Goal: Task Accomplishment & Management: Manage account settings

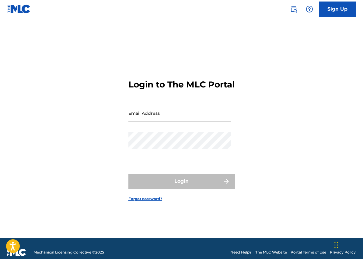
click at [155, 121] on input "Email Address" at bounding box center [179, 113] width 103 height 17
type input "M"
type input "[EMAIL_ADDRESS][DOMAIN_NAME]"
click at [143, 202] on link "Forgot password?" at bounding box center [145, 198] width 34 height 5
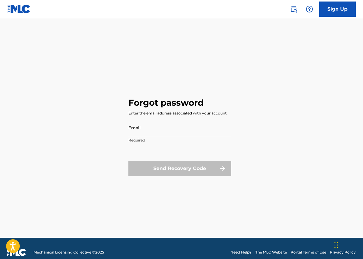
click at [155, 128] on input "Email" at bounding box center [179, 127] width 103 height 17
click at [82, 150] on div "Forgot password Enter the email address associated with your account. Email Req…" at bounding box center [181, 135] width 363 height 205
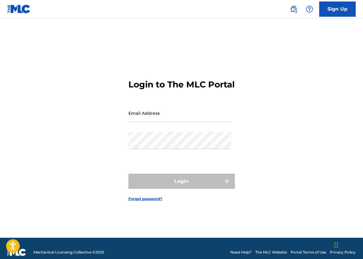
click at [160, 131] on div "Email Address" at bounding box center [179, 118] width 103 height 27
click at [162, 122] on input "Email Address" at bounding box center [179, 113] width 103 height 17
type input "[EMAIL_ADDRESS][DOMAIN_NAME]"
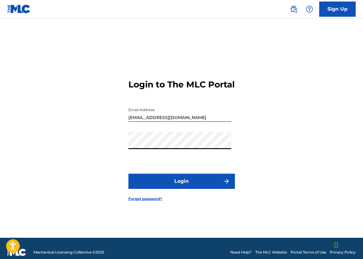
click at [194, 189] on button "Login" at bounding box center [181, 181] width 106 height 15
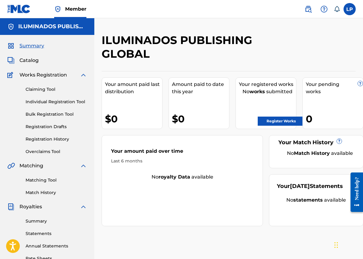
click at [350, 14] on label at bounding box center [349, 9] width 12 height 12
click at [349, 9] on input "LP [PERSON_NAME] [EMAIL_ADDRESS][DOMAIN_NAME] Notification Preferences Profile …" at bounding box center [349, 9] width 0 height 0
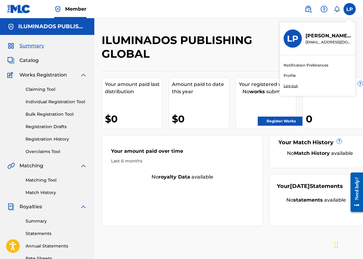
scroll to position [0, 0]
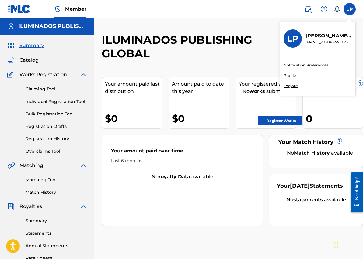
click at [193, 48] on h2 "ILUMINADOS PUBLISHING GLOBAL" at bounding box center [200, 46] width 196 height 27
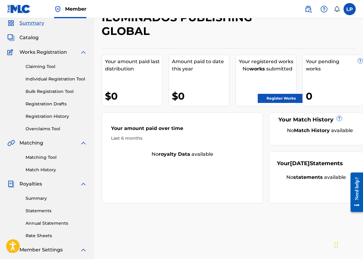
scroll to position [22, 0]
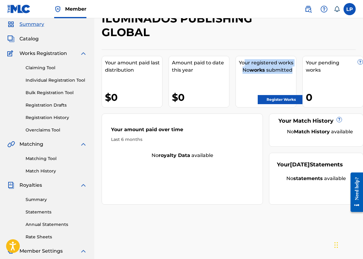
drag, startPoint x: 244, startPoint y: 64, endPoint x: 293, endPoint y: 70, distance: 49.6
click at [293, 70] on div "Your registered works No works submitted Register Works" at bounding box center [265, 82] width 61 height 52
click at [274, 73] on div "No works submitted" at bounding box center [267, 70] width 57 height 7
drag, startPoint x: 243, startPoint y: 70, endPoint x: 296, endPoint y: 72, distance: 53.3
click at [296, 72] on div "Your amount paid last distribution $0 Amount paid to date this year $0 Your reg…" at bounding box center [229, 127] width 254 height 155
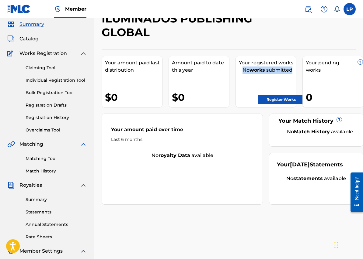
click at [28, 38] on span "Catalog" at bounding box center [28, 38] width 19 height 7
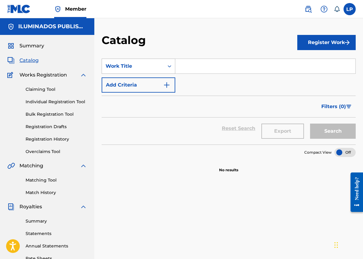
click at [171, 65] on icon "Search Form" at bounding box center [169, 66] width 6 height 6
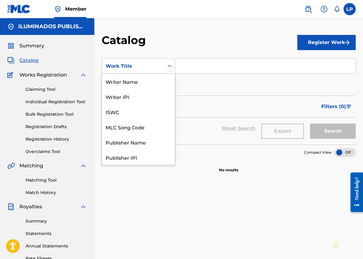
scroll to position [91, 0]
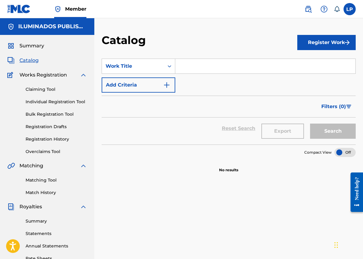
click at [214, 84] on div "SearchWithCriteria061e7c37-3a6f-4a97-8e5a-03511617f640 Work Title Add Criteria" at bounding box center [229, 76] width 254 height 34
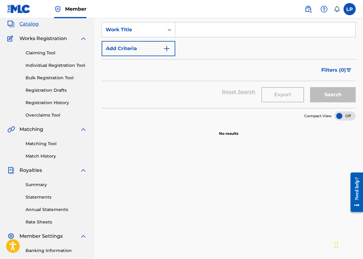
scroll to position [0, 0]
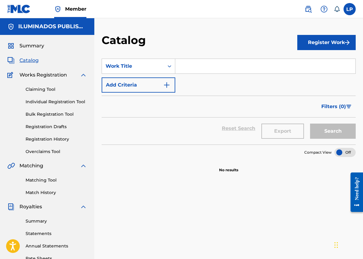
click at [41, 88] on link "Claiming Tool" at bounding box center [56, 89] width 61 height 6
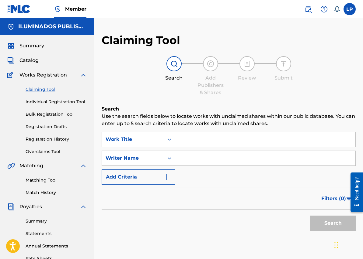
click at [200, 160] on input "Search Form" at bounding box center [265, 158] width 180 height 15
type input "[PERSON_NAME]"
click at [337, 222] on button "Search" at bounding box center [333, 223] width 46 height 15
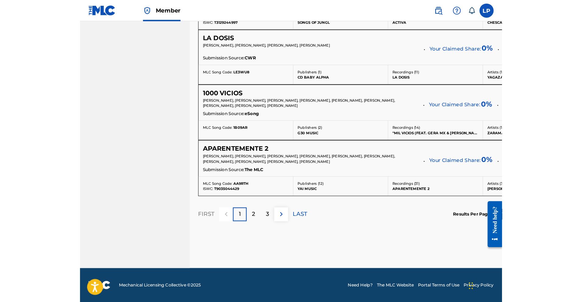
scroll to position [478, 0]
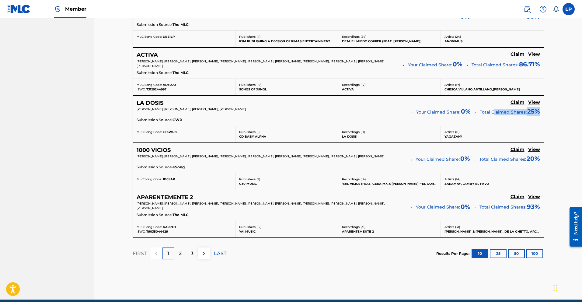
drag, startPoint x: 519, startPoint y: 113, endPoint x: 524, endPoint y: 113, distance: 5.5
click at [363, 113] on p "Total Claimed Shares: 25 %" at bounding box center [510, 111] width 60 height 9
click at [363, 197] on h5 "View" at bounding box center [534, 197] width 12 height 6
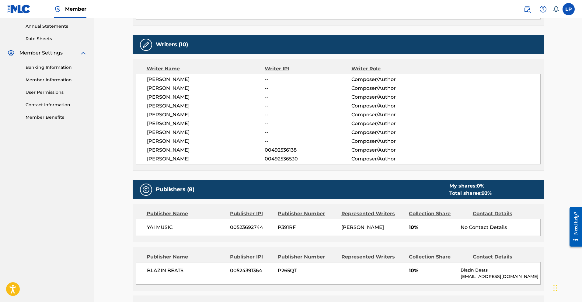
scroll to position [221, 0]
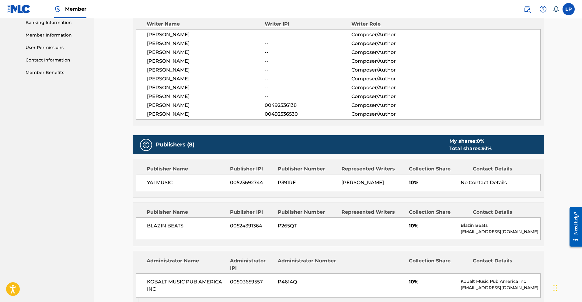
drag, startPoint x: 403, startPoint y: 232, endPoint x: 415, endPoint y: 231, distance: 12.0
click at [363, 231] on div "BLAZIN BEATS 00524391364 P265QT 10% Blazin Beats [EMAIL_ADDRESS][DOMAIN_NAME]" at bounding box center [338, 228] width 405 height 23
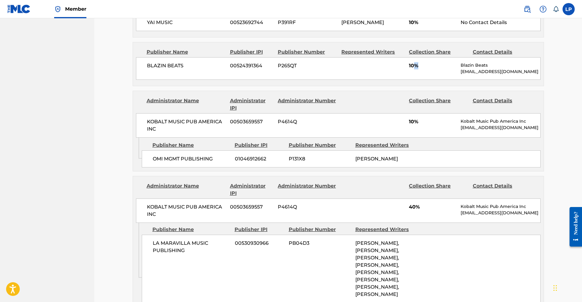
scroll to position [426, 0]
drag, startPoint x: 407, startPoint y: 216, endPoint x: 417, endPoint y: 216, distance: 9.7
click at [363, 216] on div "KOBALT MUSIC PUB AMERICA INC 00503659557 P4614Q 40% Kobalt Music Pub America In…" at bounding box center [338, 210] width 405 height 24
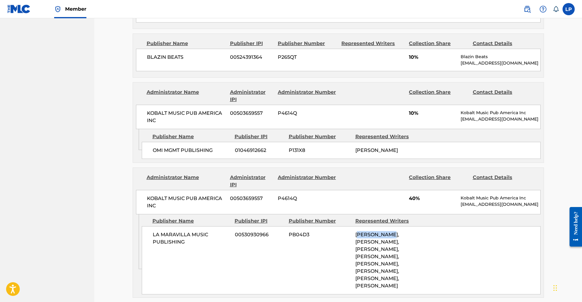
drag, startPoint x: 370, startPoint y: 242, endPoint x: 389, endPoint y: 242, distance: 19.5
click at [363, 242] on span "[PERSON_NAME], [PERSON_NAME], [PERSON_NAME], [PERSON_NAME], [PERSON_NAME], [PER…" at bounding box center [377, 259] width 44 height 57
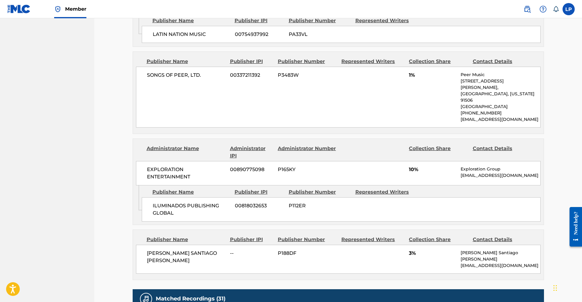
scroll to position [807, 0]
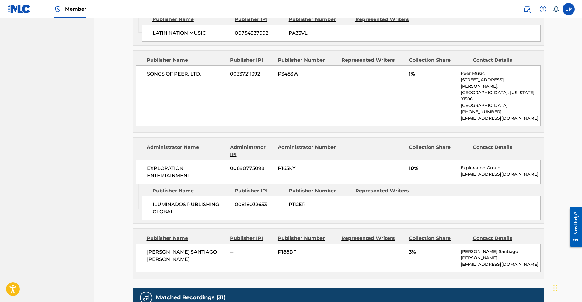
drag, startPoint x: 410, startPoint y: 169, endPoint x: 422, endPoint y: 168, distance: 12.0
click at [363, 168] on span "10%" at bounding box center [432, 168] width 47 height 7
click at [363, 167] on span "10%" at bounding box center [432, 168] width 47 height 7
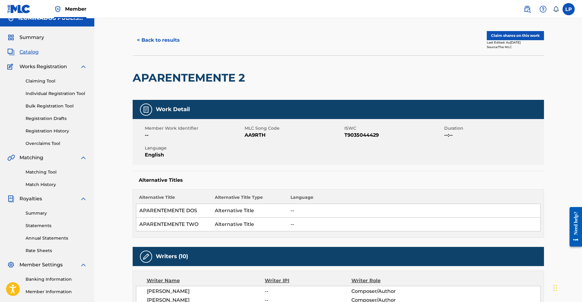
scroll to position [10, 0]
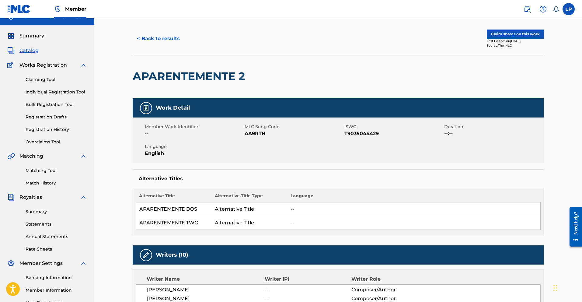
drag, startPoint x: 394, startPoint y: 213, endPoint x: 390, endPoint y: 222, distance: 9.7
click at [363, 213] on td "--" at bounding box center [413, 209] width 253 height 14
click at [165, 39] on button "< Back to results" at bounding box center [158, 38] width 51 height 15
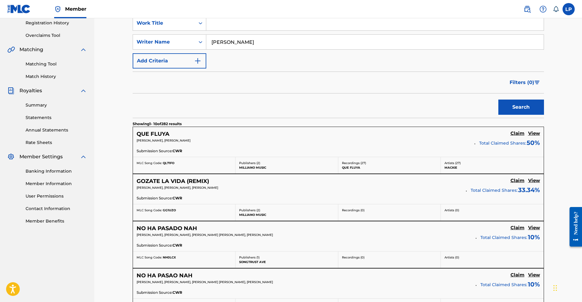
scroll to position [106, 0]
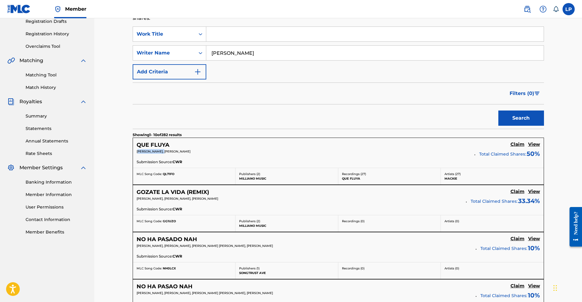
drag, startPoint x: 139, startPoint y: 151, endPoint x: 166, endPoint y: 151, distance: 27.1
click at [166, 151] on span "[PERSON_NAME], [PERSON_NAME]" at bounding box center [164, 151] width 54 height 4
click at [363, 143] on h5 "View" at bounding box center [534, 144] width 12 height 6
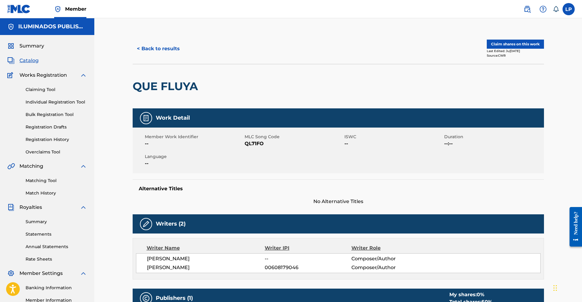
click at [363, 42] on button "Claim shares on this work" at bounding box center [515, 44] width 57 height 9
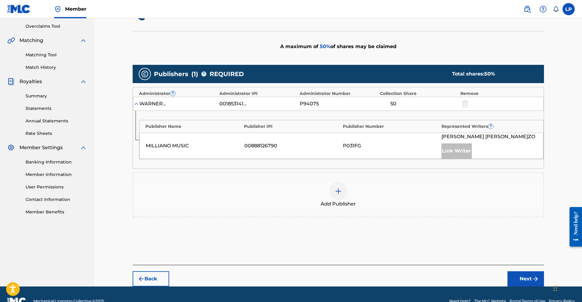
scroll to position [127, 0]
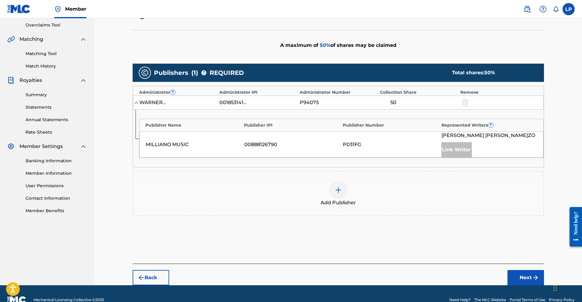
click at [338, 190] on img at bounding box center [338, 189] width 7 height 7
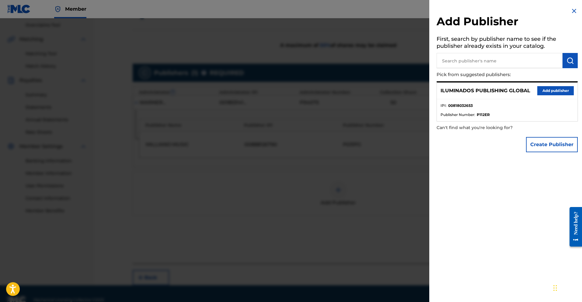
click at [363, 92] on button "Add publisher" at bounding box center [555, 90] width 36 height 9
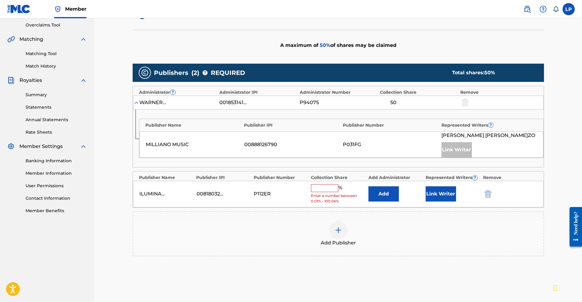
click at [324, 190] on input "text" at bounding box center [324, 188] width 27 height 8
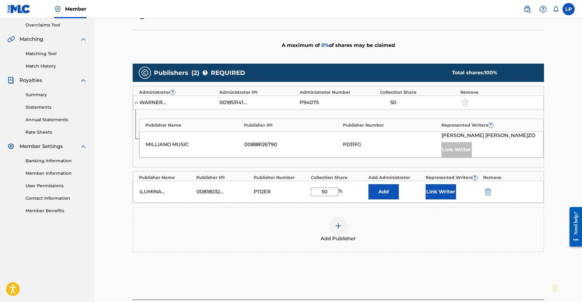
type input "50"
click at [363, 228] on div "Add Publisher" at bounding box center [338, 230] width 410 height 26
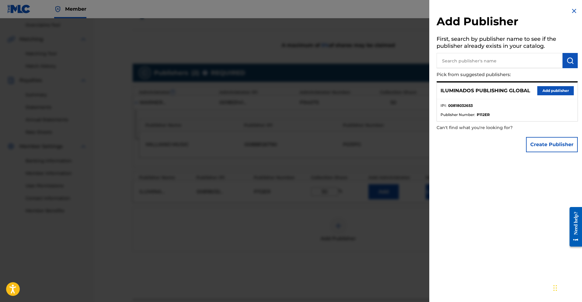
click at [363, 169] on div "Add Publisher First, search by publisher name to see if the publisher already e…" at bounding box center [507, 151] width 156 height 302
click at [363, 215] on div at bounding box center [291, 169] width 582 height 302
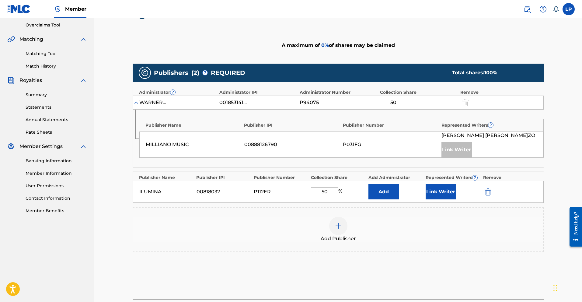
click at [363, 194] on button "Add" at bounding box center [383, 191] width 30 height 15
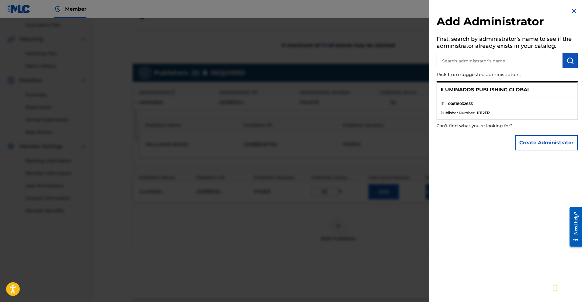
click at [363, 62] on input "text" at bounding box center [499, 60] width 126 height 15
click at [363, 143] on button "Create Administrator" at bounding box center [546, 142] width 63 height 15
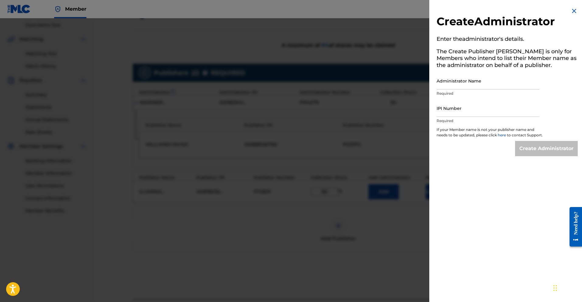
click at [363, 9] on img at bounding box center [573, 10] width 7 height 7
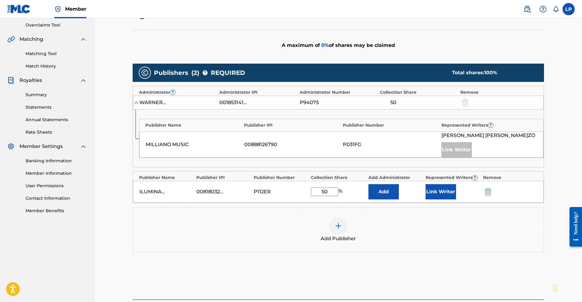
click at [363, 193] on button "Link Writer" at bounding box center [441, 191] width 30 height 15
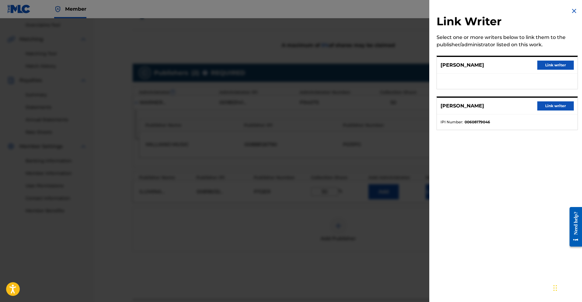
click at [363, 67] on button "Link writer" at bounding box center [555, 65] width 36 height 9
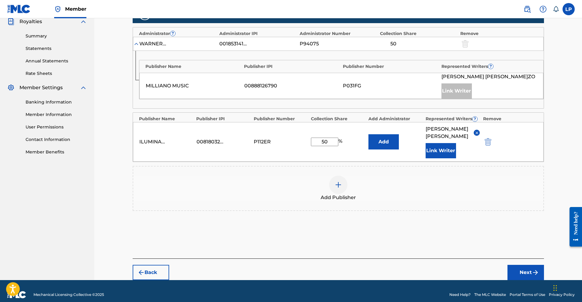
click at [363, 259] on button "Next" at bounding box center [525, 272] width 36 height 15
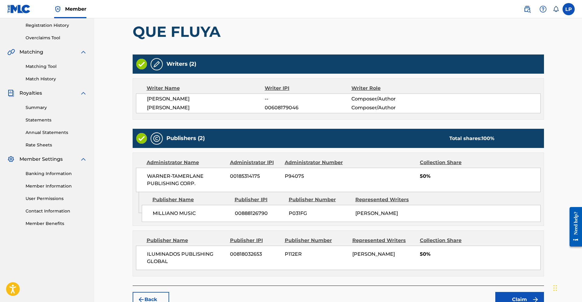
scroll to position [148, 0]
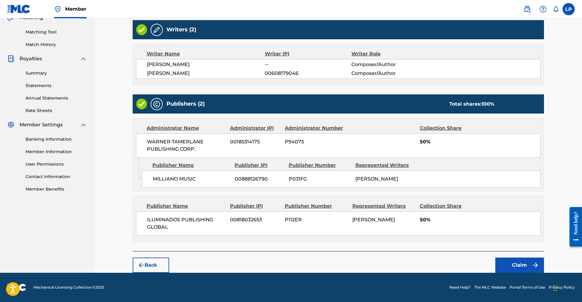
click at [363, 259] on button "Claim" at bounding box center [519, 264] width 49 height 15
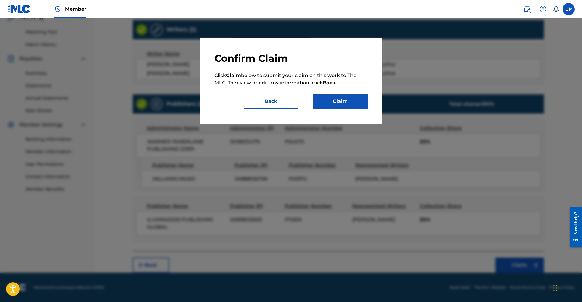
click at [348, 102] on button "Claim" at bounding box center [340, 101] width 55 height 15
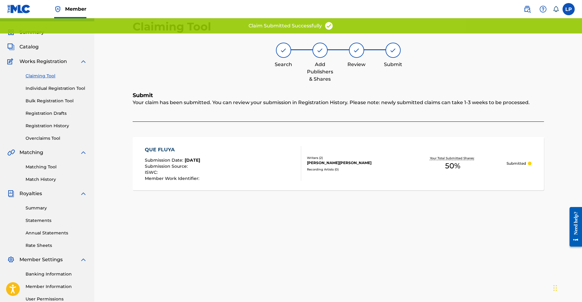
scroll to position [0, 0]
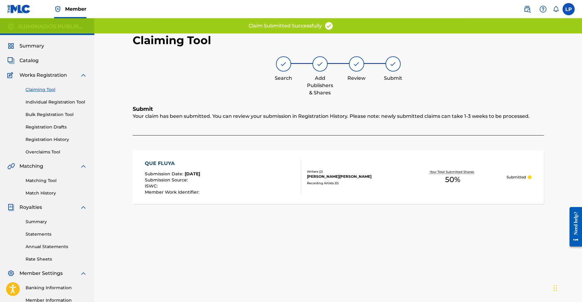
click at [43, 90] on link "Claiming Tool" at bounding box center [56, 89] width 61 height 6
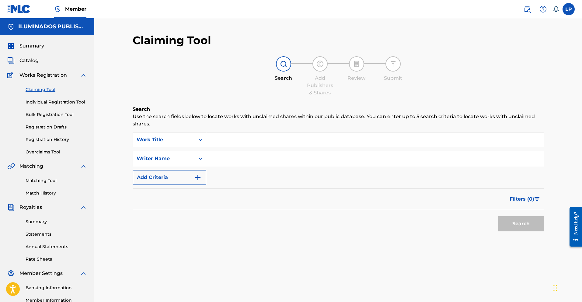
click at [221, 158] on input "Search Form" at bounding box center [374, 158] width 337 height 15
type input "[PERSON_NAME]"
click at [363, 221] on button "Search" at bounding box center [521, 223] width 46 height 15
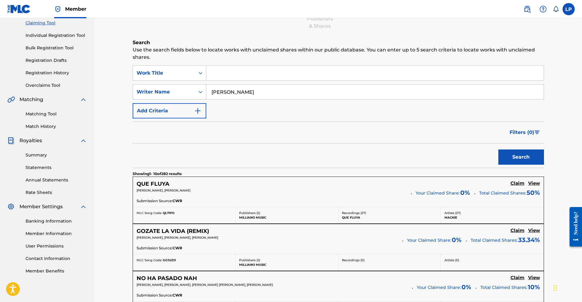
scroll to position [68, 0]
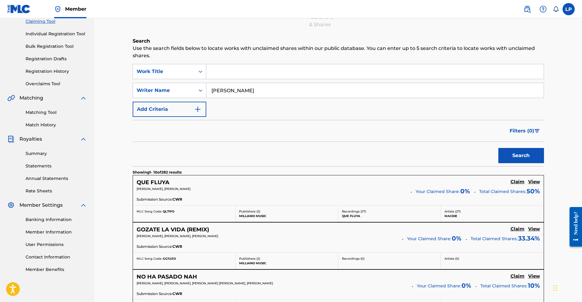
click at [264, 188] on p "[PERSON_NAME], [PERSON_NAME]" at bounding box center [272, 188] width 270 height 5
click at [363, 184] on h5 "View" at bounding box center [534, 182] width 12 height 6
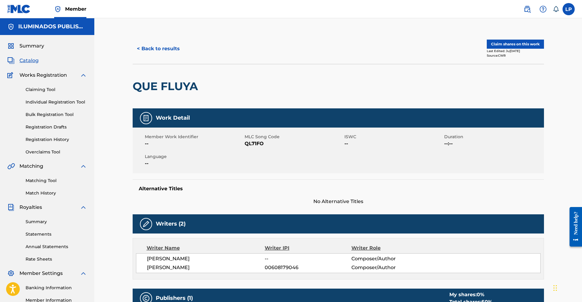
click at [363, 43] on button "Claim shares on this work" at bounding box center [515, 44] width 57 height 9
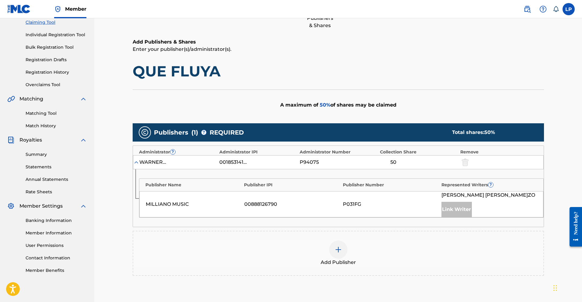
scroll to position [83, 0]
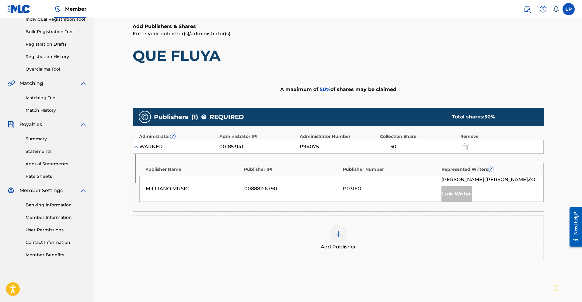
click at [343, 236] on div at bounding box center [338, 234] width 18 height 18
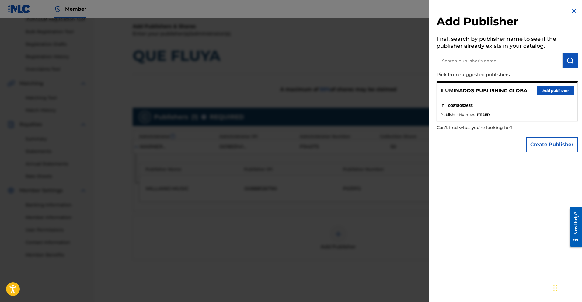
click at [363, 95] on div "ILUMINADOS PUBLISHING GLOBAL Add publisher" at bounding box center [507, 90] width 141 height 17
click at [363, 91] on button "Add publisher" at bounding box center [555, 90] width 36 height 9
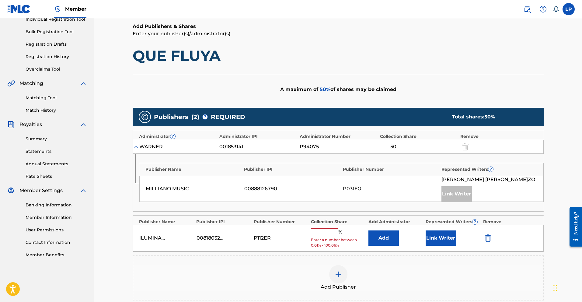
click at [328, 233] on input "text" at bounding box center [324, 232] width 27 height 8
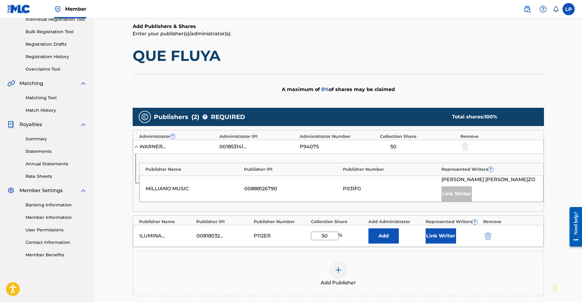
type input "50"
click at [363, 258] on div "Add Publisher" at bounding box center [338, 273] width 411 height 45
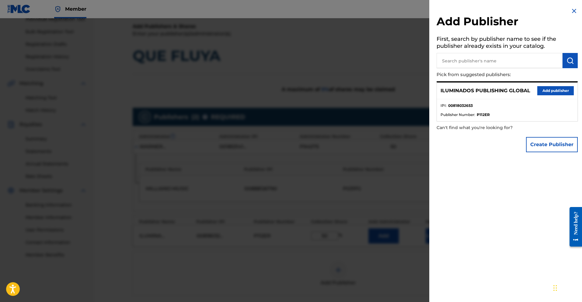
click at [363, 259] on div at bounding box center [291, 169] width 582 height 302
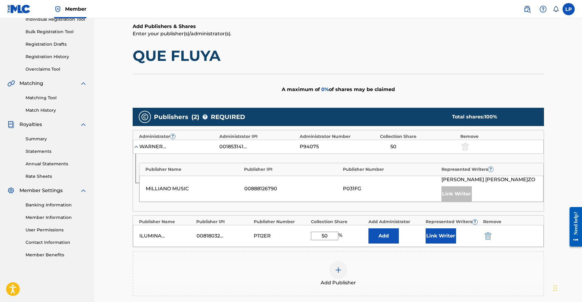
click at [363, 234] on button "Link Writer" at bounding box center [441, 235] width 30 height 15
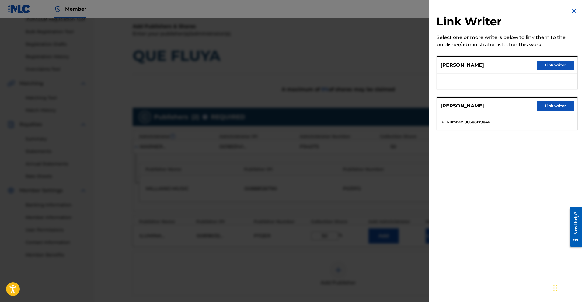
drag, startPoint x: 471, startPoint y: 64, endPoint x: 537, endPoint y: 67, distance: 67.0
click at [363, 64] on p "[PERSON_NAME]" at bounding box center [461, 64] width 43 height 7
click at [363, 66] on button "Link writer" at bounding box center [555, 65] width 36 height 9
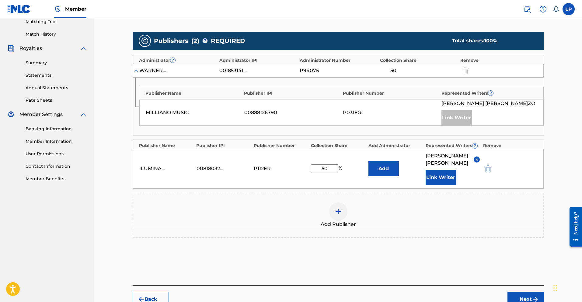
scroll to position [186, 0]
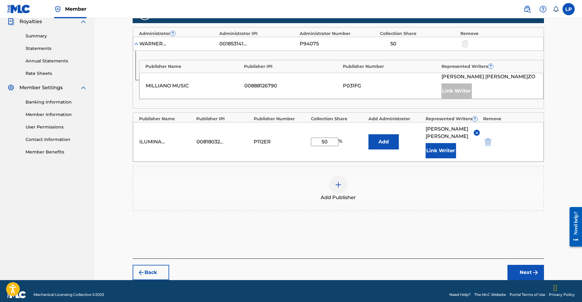
click at [363, 259] on button "Next" at bounding box center [525, 272] width 36 height 15
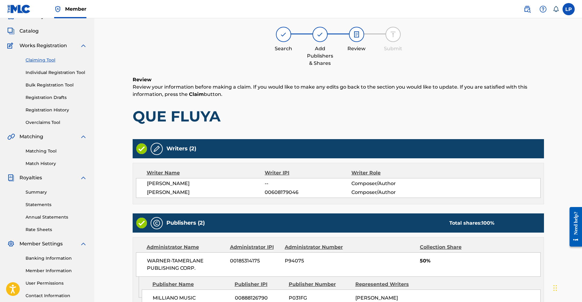
scroll to position [27, 0]
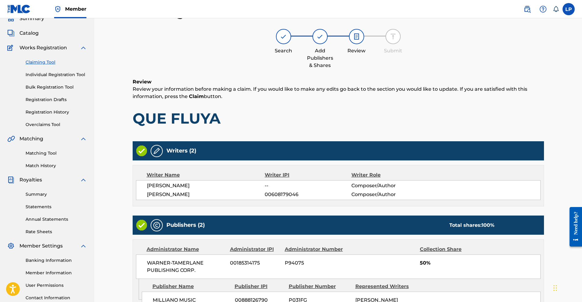
drag, startPoint x: 273, startPoint y: 186, endPoint x: 293, endPoint y: 186, distance: 20.4
click at [293, 186] on span "--" at bounding box center [308, 185] width 86 height 7
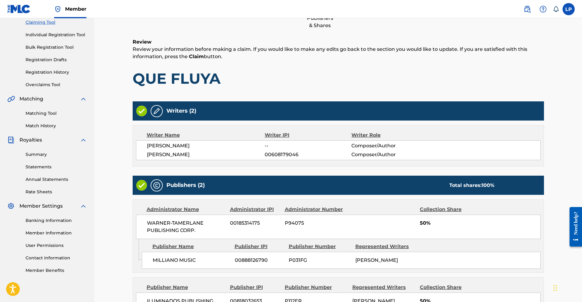
scroll to position [66, 0]
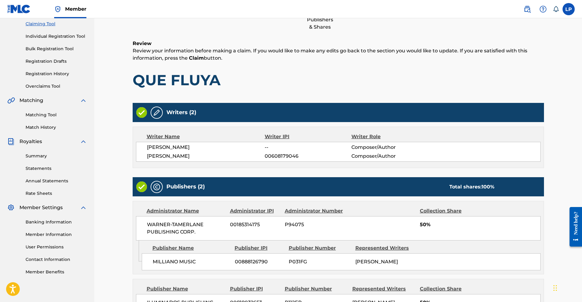
click at [157, 111] on img at bounding box center [156, 112] width 7 height 7
click at [156, 112] on img at bounding box center [156, 112] width 7 height 7
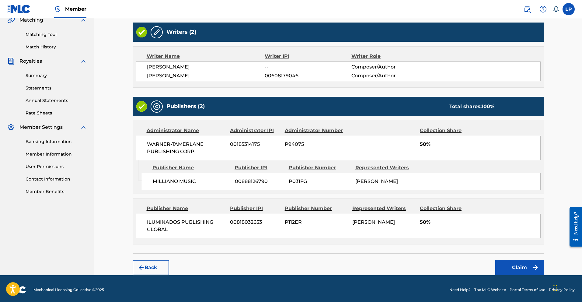
scroll to position [148, 0]
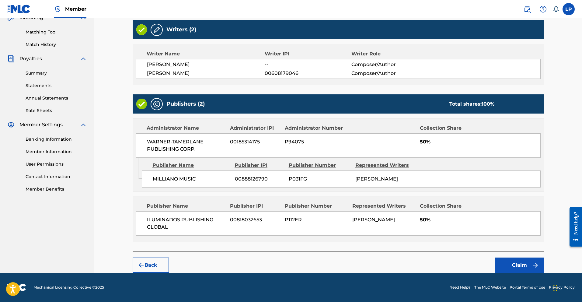
click at [363, 259] on button "Claim" at bounding box center [519, 264] width 49 height 15
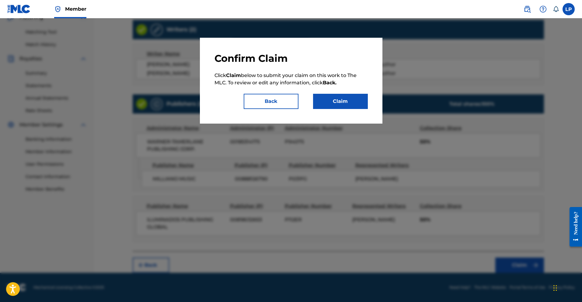
click at [338, 105] on button "Claim" at bounding box center [340, 101] width 55 height 15
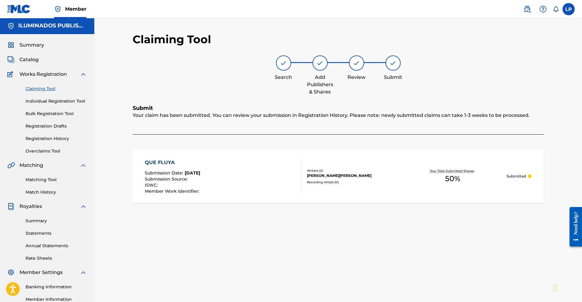
scroll to position [0, 0]
click at [46, 85] on div "Claiming Tool Individual Registration Tool Bulk Registration Tool Registration …" at bounding box center [47, 117] width 80 height 76
click at [46, 88] on link "Claiming Tool" at bounding box center [56, 89] width 61 height 6
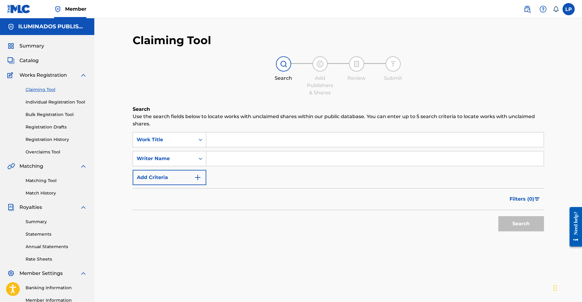
click at [237, 157] on input "Search Form" at bounding box center [374, 158] width 337 height 15
click at [227, 145] on input "Search Form" at bounding box center [374, 139] width 337 height 15
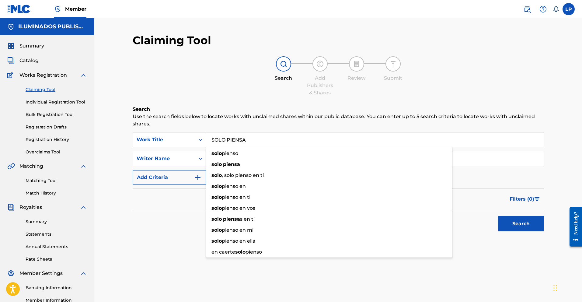
click at [363, 216] on button "Search" at bounding box center [521, 223] width 46 height 15
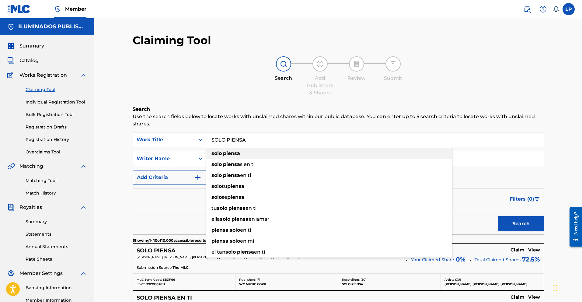
click at [216, 151] on strong "solo" at bounding box center [216, 153] width 10 height 6
type input "solo piensa"
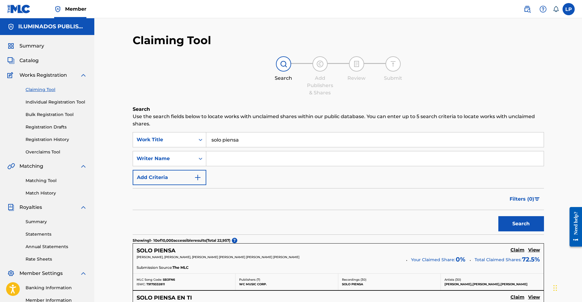
click at [239, 163] on input "Search Form" at bounding box center [374, 158] width 337 height 15
type input "[PERSON_NAME]"
click at [363, 220] on button "Search" at bounding box center [521, 223] width 46 height 15
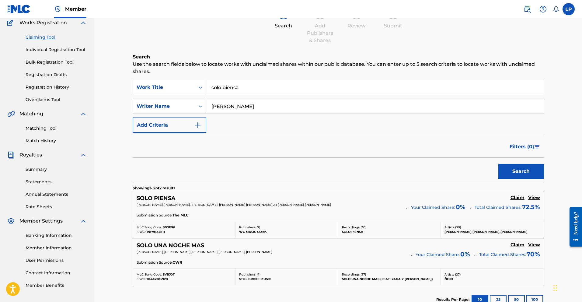
scroll to position [54, 0]
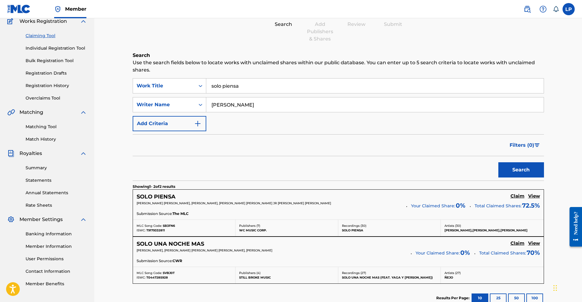
click at [363, 197] on h5 "View" at bounding box center [534, 196] width 12 height 6
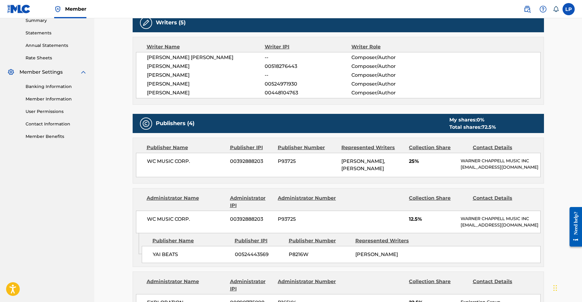
scroll to position [202, 0]
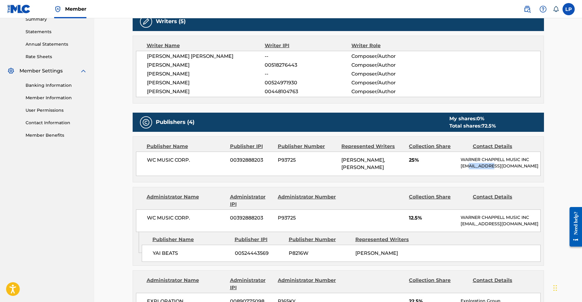
drag, startPoint x: 471, startPoint y: 166, endPoint x: 488, endPoint y: 168, distance: 17.4
click at [363, 168] on p "[EMAIL_ADDRESS][DOMAIN_NAME]" at bounding box center [500, 166] width 79 height 6
drag, startPoint x: 147, startPoint y: 223, endPoint x: 172, endPoint y: 202, distance: 32.3
click at [182, 221] on span "WC MUSIC CORP." at bounding box center [186, 217] width 79 height 7
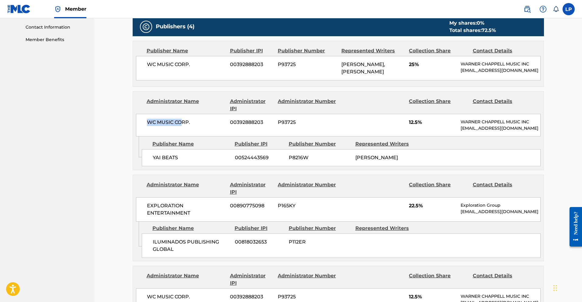
scroll to position [299, 0]
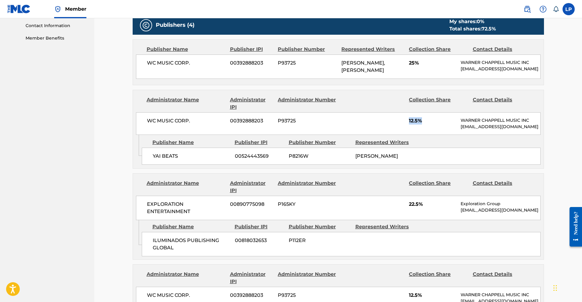
drag, startPoint x: 429, startPoint y: 123, endPoint x: 391, endPoint y: 122, distance: 37.4
click at [363, 123] on div "WC MUSIC CORP. 00392888203 P93725 12.5[PERSON_NAME]LL MUSIC INC [EMAIL_ADDRESS]…" at bounding box center [338, 123] width 405 height 23
drag, startPoint x: 421, startPoint y: 62, endPoint x: 397, endPoint y: 63, distance: 24.1
click at [363, 60] on div "WC MUSIC CORP. 00392888203 P9372[PERSON_NAME][PERSON_NAME] 25[PERSON_NAME]LL MU…" at bounding box center [338, 66] width 405 height 24
click at [363, 213] on div "EXPLORATION ENTERTAINMENT 00890775098 P165KY 22.5% Exploration Group [EMAIL_ADD…" at bounding box center [338, 208] width 405 height 24
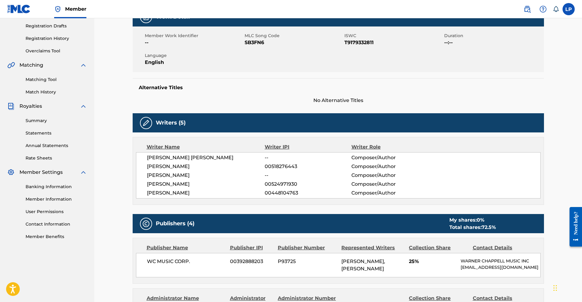
scroll to position [0, 0]
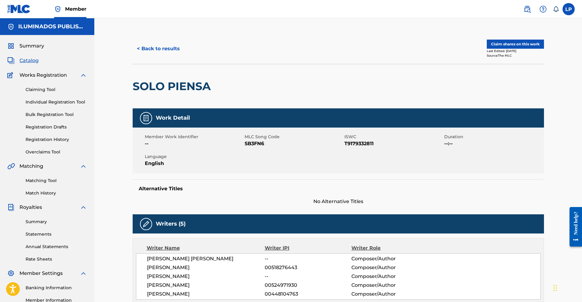
click at [164, 47] on button "< Back to results" at bounding box center [158, 48] width 51 height 15
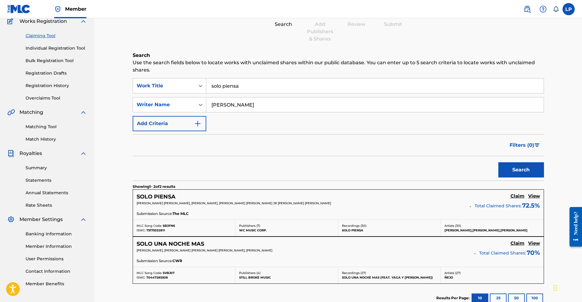
drag, startPoint x: 177, startPoint y: 77, endPoint x: 172, endPoint y: 77, distance: 4.9
click at [172, 77] on div "Search Use the search fields below to locate works with unclaimed shares within…" at bounding box center [338, 197] width 411 height 291
click at [363, 162] on button "Search" at bounding box center [521, 169] width 46 height 15
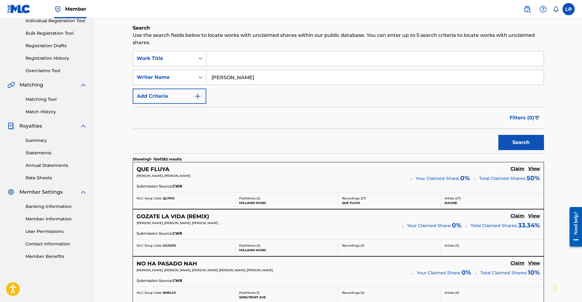
scroll to position [84, 0]
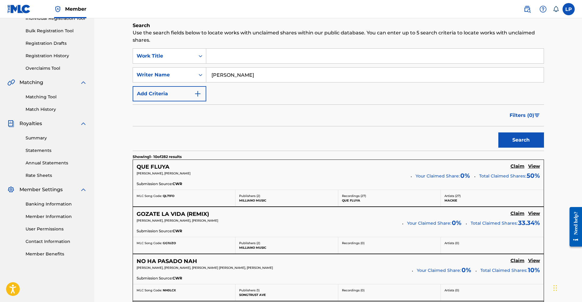
click at [363, 167] on h5 "View" at bounding box center [534, 166] width 12 height 6
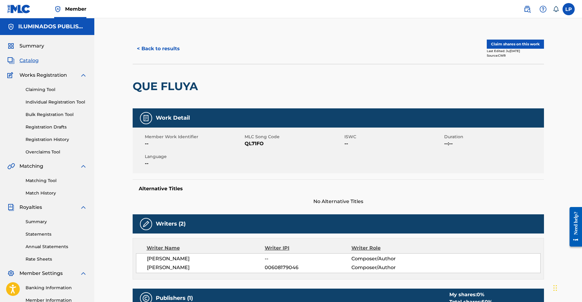
click at [33, 175] on div "Matching Tool Match History" at bounding box center [47, 183] width 80 height 26
click at [33, 180] on link "Matching Tool" at bounding box center [56, 180] width 61 height 6
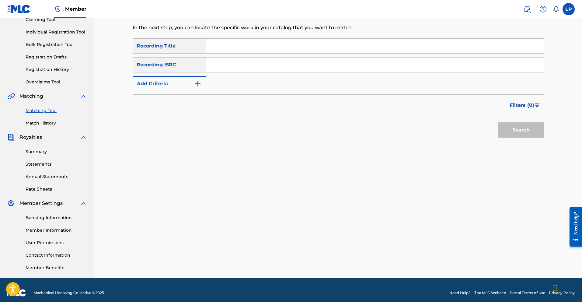
scroll to position [75, 0]
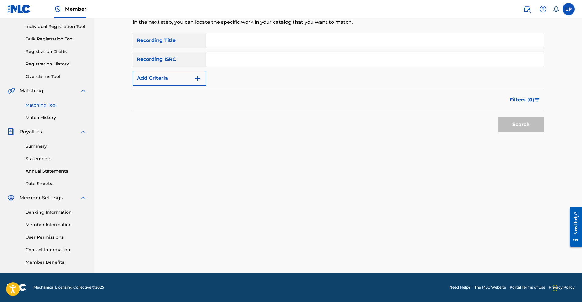
click at [56, 213] on link "Banking Information" at bounding box center [56, 212] width 61 height 6
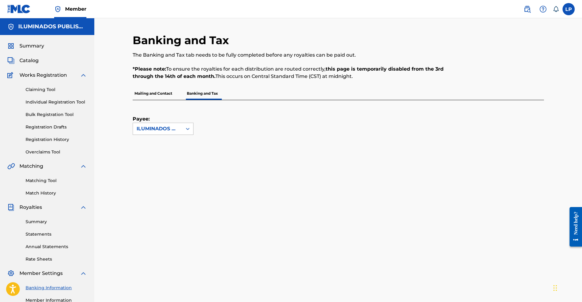
click at [167, 124] on div "ILUMINADOS PUBLISHING GLOBAL" at bounding box center [157, 129] width 49 height 12
click at [167, 127] on div "ILUMINADOS PUBLISHING GLOBAL" at bounding box center [158, 128] width 42 height 7
click at [155, 92] on p "Mailing and Contact" at bounding box center [153, 93] width 41 height 13
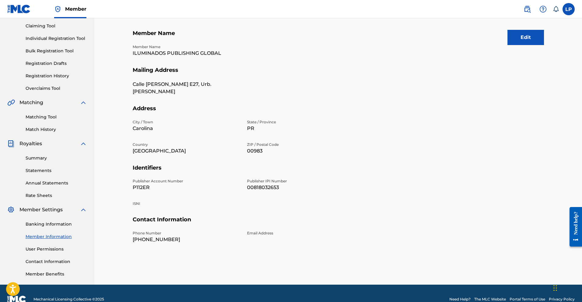
scroll to position [75, 0]
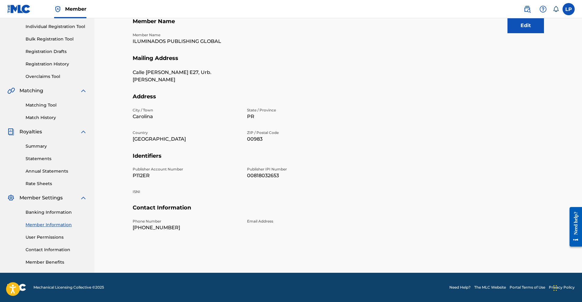
click at [44, 236] on link "User Permissions" at bounding box center [56, 237] width 61 height 6
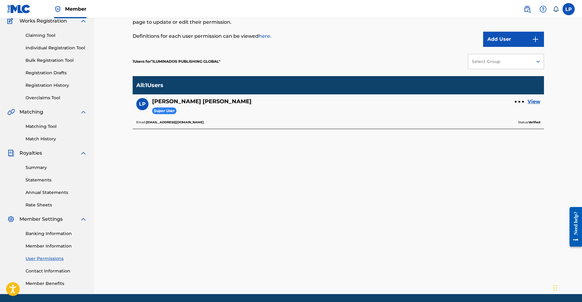
scroll to position [56, 0]
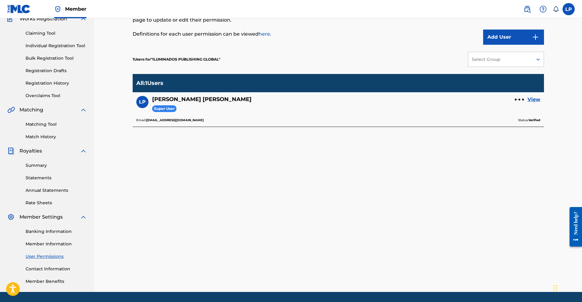
click at [50, 231] on link "Banking Information" at bounding box center [56, 231] width 61 height 6
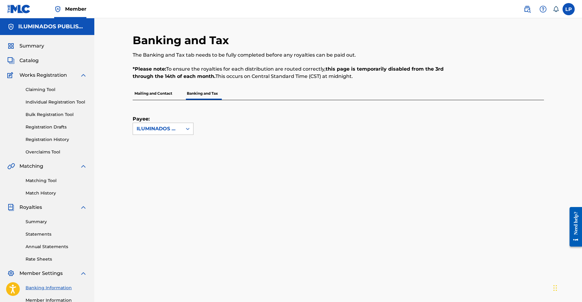
click at [180, 127] on div "ILUMINADOS PUBLISHING GLOBAL" at bounding box center [157, 129] width 49 height 12
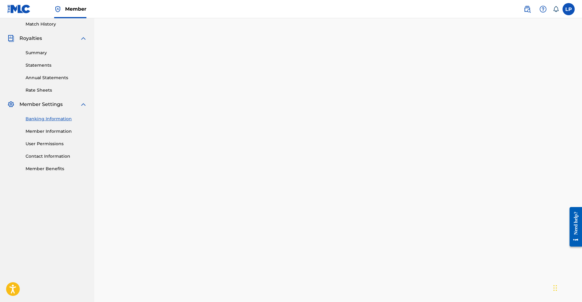
scroll to position [160, 0]
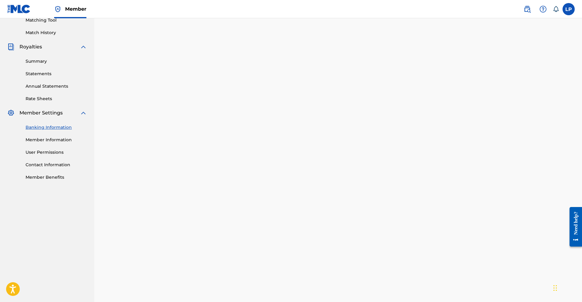
click at [41, 62] on link "Summary" at bounding box center [56, 61] width 61 height 6
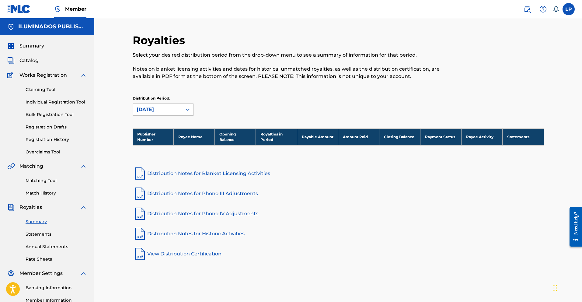
click at [39, 234] on link "Statements" at bounding box center [56, 234] width 61 height 6
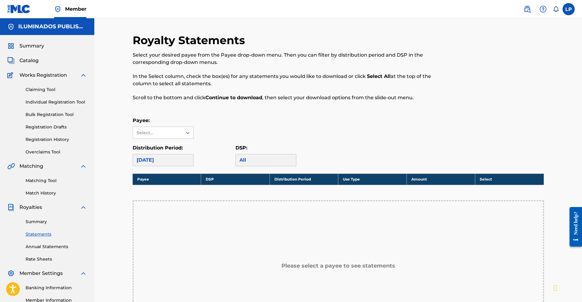
click at [39, 244] on link "Annual Statements" at bounding box center [56, 246] width 61 height 6
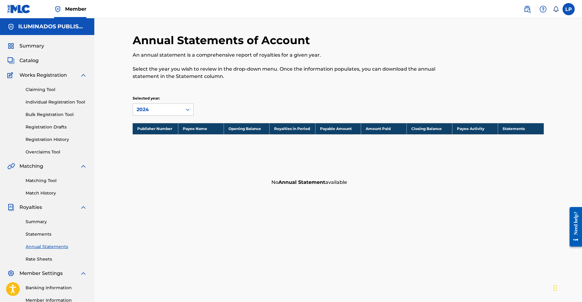
click at [37, 258] on link "Rate Sheets" at bounding box center [56, 259] width 61 height 6
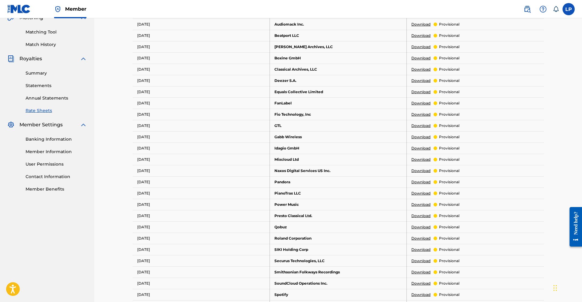
scroll to position [168, 0]
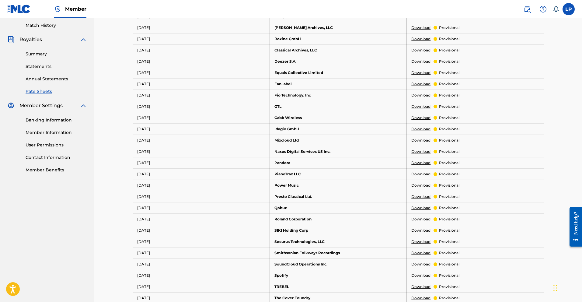
click at [363, 259] on link "Download" at bounding box center [420, 275] width 19 height 5
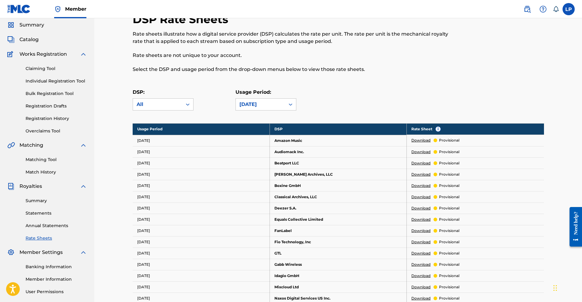
scroll to position [19, 0]
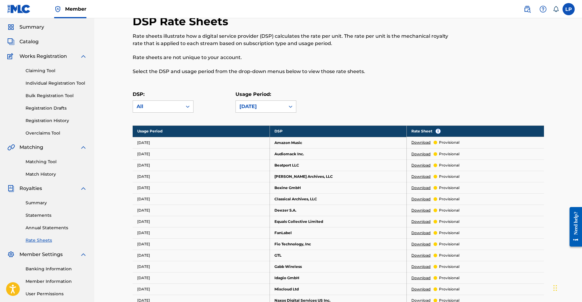
click at [45, 71] on link "Claiming Tool" at bounding box center [56, 71] width 61 height 6
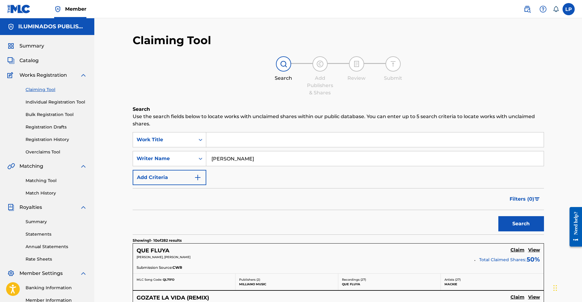
click at [46, 113] on link "Bulk Registration Tool" at bounding box center [56, 114] width 61 height 6
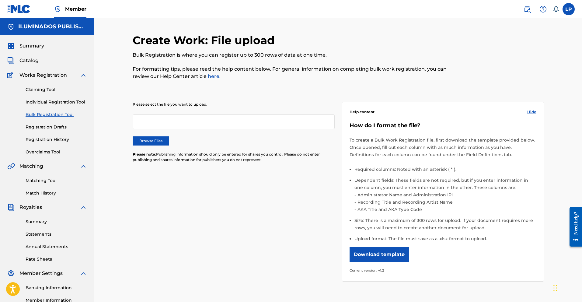
click at [47, 154] on link "Overclaims Tool" at bounding box center [56, 152] width 61 height 6
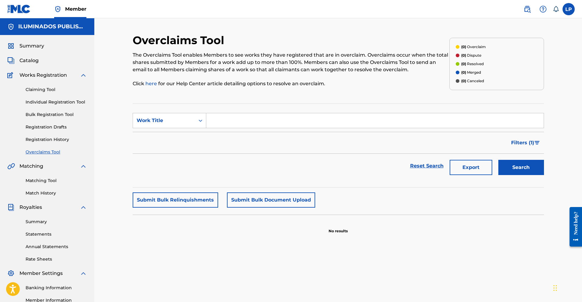
click at [44, 90] on link "Claiming Tool" at bounding box center [56, 89] width 61 height 6
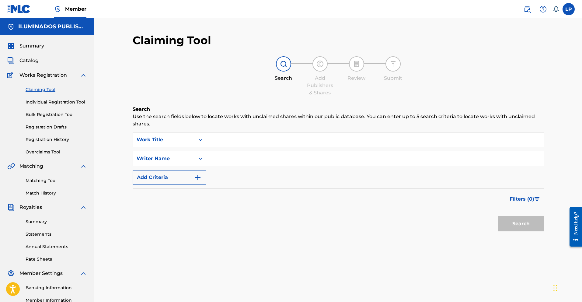
click at [29, 58] on span "Catalog" at bounding box center [28, 60] width 19 height 7
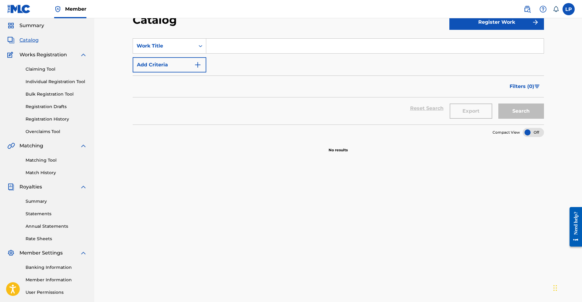
scroll to position [26, 0]
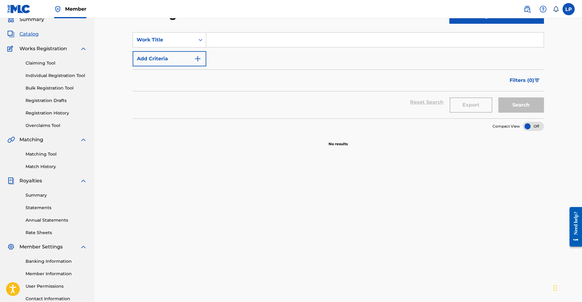
click at [30, 20] on span "Summary" at bounding box center [31, 19] width 25 height 7
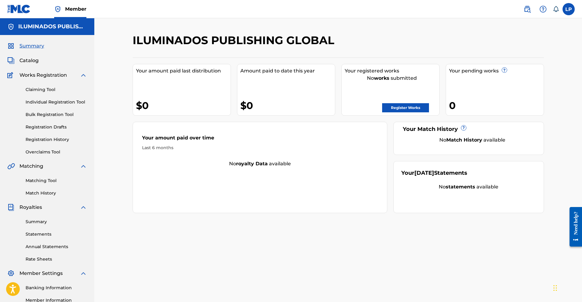
click at [363, 111] on link "Register Works" at bounding box center [405, 107] width 47 height 9
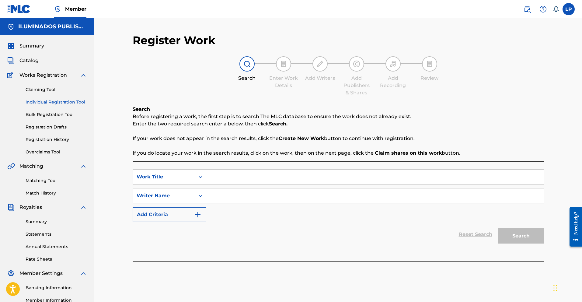
click at [52, 91] on link "Claiming Tool" at bounding box center [56, 89] width 61 height 6
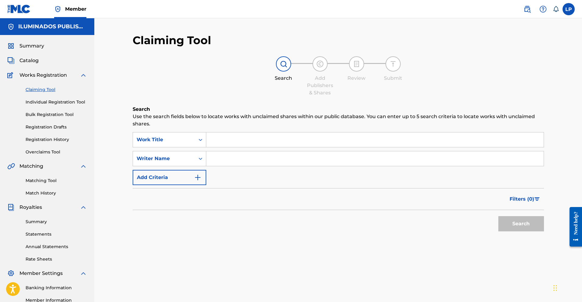
click at [259, 140] on input "Search Form" at bounding box center [374, 139] width 337 height 15
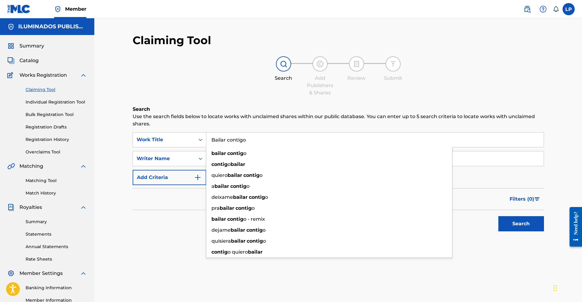
type input "Bailar contigo"
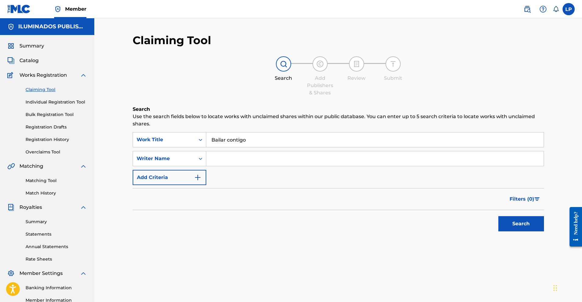
click at [259, 156] on input "Search Form" at bounding box center [374, 158] width 337 height 15
type input "[PERSON_NAME]"
click at [363, 228] on button "Search" at bounding box center [521, 223] width 46 height 15
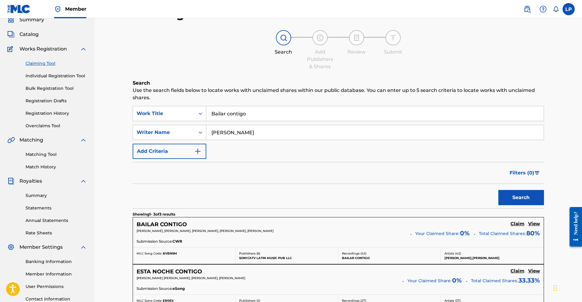
scroll to position [29, 0]
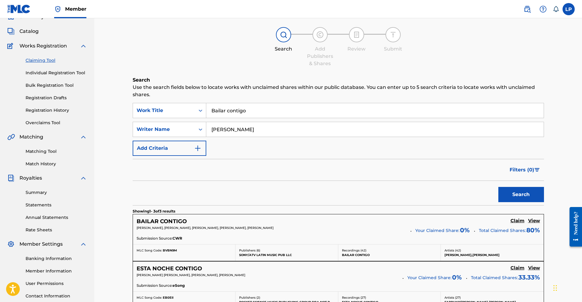
click at [363, 221] on h5 "View" at bounding box center [534, 221] width 12 height 6
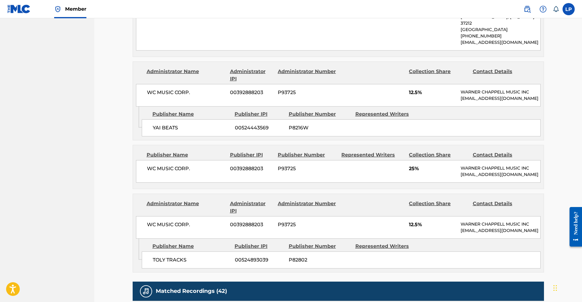
scroll to position [370, 0]
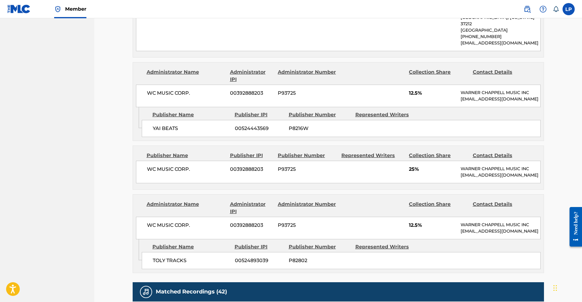
drag, startPoint x: 420, startPoint y: 158, endPoint x: 385, endPoint y: 158, distance: 35.0
click at [363, 161] on div "WC MUSIC CORP. 00392888203 P93725 25% [PERSON_NAME] MUSIC INC [EMAIL_ADDRESS][D…" at bounding box center [338, 172] width 405 height 23
drag, startPoint x: 146, startPoint y: 162, endPoint x: 311, endPoint y: 162, distance: 165.5
click at [311, 162] on div "WC MUSIC CORP. 00392888203 P93725 25% [PERSON_NAME] MUSIC INC [EMAIL_ADDRESS][D…" at bounding box center [338, 172] width 405 height 23
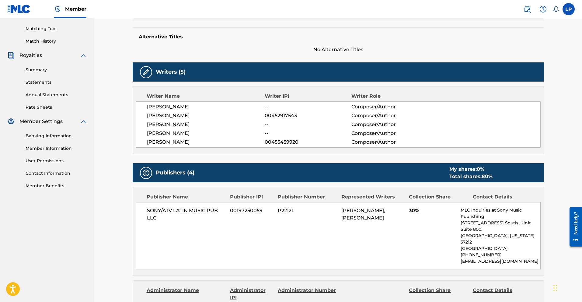
scroll to position [150, 0]
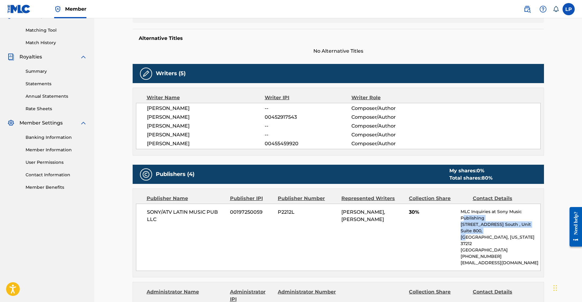
drag, startPoint x: 463, startPoint y: 215, endPoint x: 467, endPoint y: 231, distance: 16.8
click at [363, 231] on div "MLC Inquiries at Sony Music Publishing [STREET_ADDRESS] [GEOGRAPHIC_DATA][US_ST…" at bounding box center [500, 236] width 79 height 57
drag, startPoint x: 481, startPoint y: 177, endPoint x: 491, endPoint y: 178, distance: 10.1
click at [363, 178] on div "Total shares: 80 %" at bounding box center [470, 177] width 43 height 7
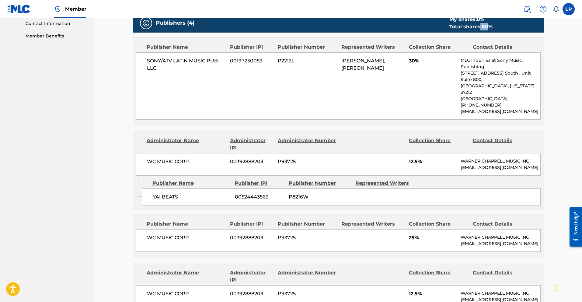
scroll to position [304, 0]
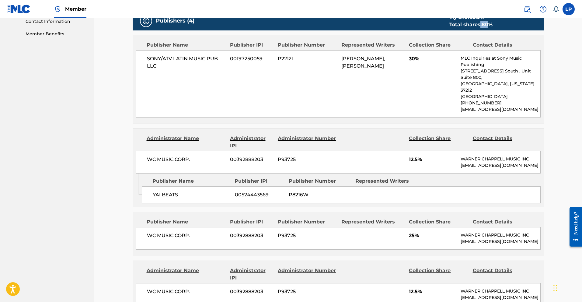
drag, startPoint x: 343, startPoint y: 57, endPoint x: 399, endPoint y: 72, distance: 57.3
click at [363, 70] on div "[PERSON_NAME], [PERSON_NAME]" at bounding box center [372, 62] width 63 height 15
click at [363, 81] on div "SONY/ATV LATIN MUSIC PUB LLC 00197250059 P2212L [PERSON_NAME], [PERSON_NAME] 30…" at bounding box center [338, 83] width 405 height 67
drag, startPoint x: 398, startPoint y: 73, endPoint x: 360, endPoint y: 72, distance: 38.7
click at [363, 70] on div "[PERSON_NAME], [PERSON_NAME]" at bounding box center [372, 62] width 63 height 15
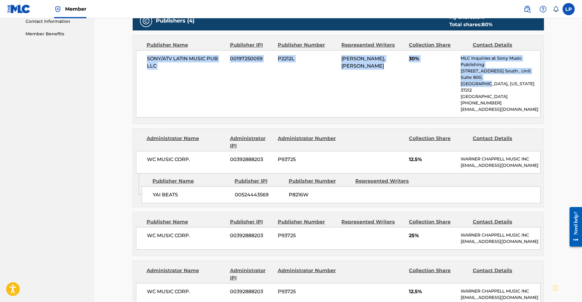
drag, startPoint x: 142, startPoint y: 56, endPoint x: 484, endPoint y: 79, distance: 342.7
click at [363, 79] on div "SONY/ATV LATIN MUSIC PUB LLC 00197250059 P2212L [PERSON_NAME], [PERSON_NAME] 30…" at bounding box center [338, 83] width 405 height 67
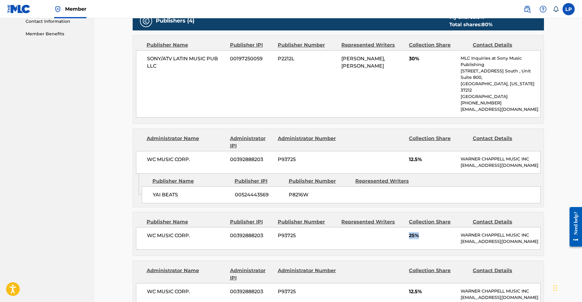
drag, startPoint x: 407, startPoint y: 230, endPoint x: 424, endPoint y: 231, distance: 17.1
click at [363, 231] on div "WC MUSIC CORP. 00392888203 P93725 25% [PERSON_NAME] MUSIC INC [EMAIL_ADDRESS][D…" at bounding box center [338, 238] width 405 height 23
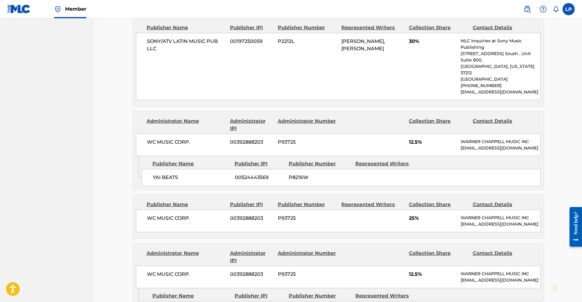
scroll to position [322, 0]
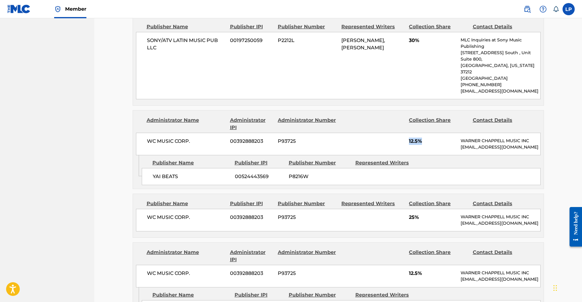
drag, startPoint x: 419, startPoint y: 126, endPoint x: 402, endPoint y: 127, distance: 17.1
click at [363, 133] on div "WC MUSIC CORP. 00392888203 P93725 12.5[PERSON_NAME]LL MUSIC INC [EMAIL_ADDRESS]…" at bounding box center [338, 144] width 405 height 23
drag, startPoint x: 411, startPoint y: 270, endPoint x: 398, endPoint y: 269, distance: 12.8
click at [363, 259] on div "WC MUSIC CORP. 00392888203 P93725 12.5[PERSON_NAME]LL MUSIC INC [EMAIL_ADDRESS]…" at bounding box center [338, 276] width 405 height 23
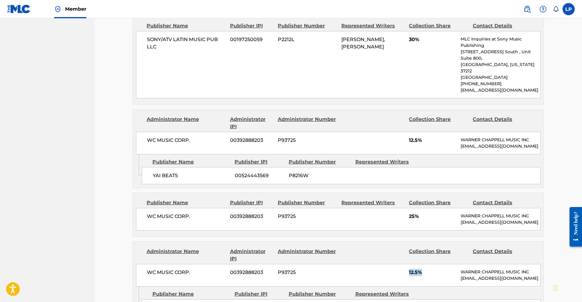
scroll to position [316, 0]
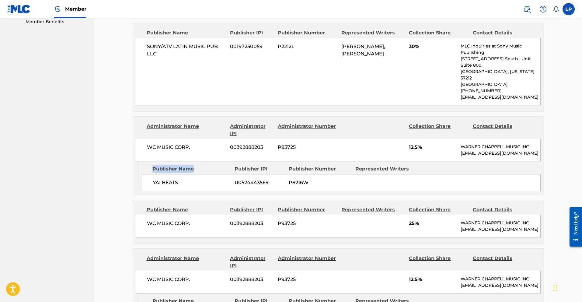
drag, startPoint x: 197, startPoint y: 162, endPoint x: 151, endPoint y: 162, distance: 46.5
click at [151, 165] on div "Publisher Name Publisher IPI Publisher Number Represented Writers" at bounding box center [341, 168] width 399 height 7
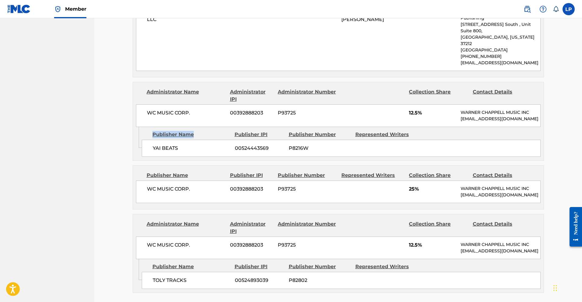
scroll to position [362, 0]
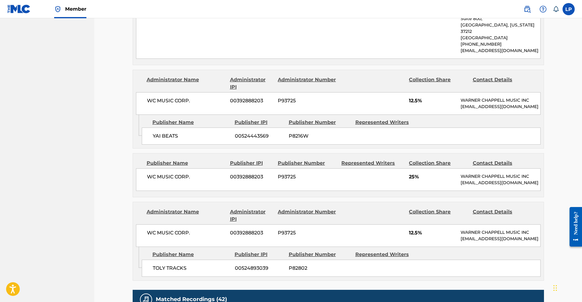
drag, startPoint x: 149, startPoint y: 172, endPoint x: 185, endPoint y: 172, distance: 35.6
click at [185, 173] on span "WC MUSIC CORP." at bounding box center [186, 176] width 79 height 7
drag, startPoint x: 174, startPoint y: 170, endPoint x: 209, endPoint y: 171, distance: 35.3
click at [207, 173] on span "WC MUSIC CORP." at bounding box center [186, 176] width 79 height 7
drag, startPoint x: 477, startPoint y: 172, endPoint x: 499, endPoint y: 182, distance: 23.9
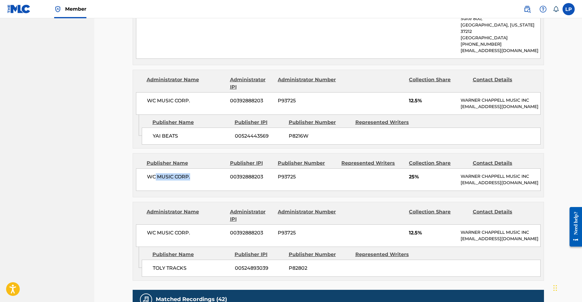
click at [363, 182] on div "[PERSON_NAME] MUSIC INC [EMAIL_ADDRESS][DOMAIN_NAME]" at bounding box center [500, 179] width 79 height 13
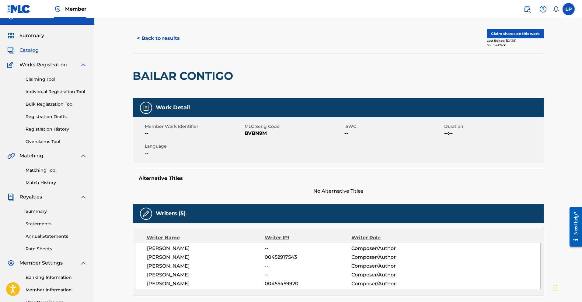
scroll to position [0, 0]
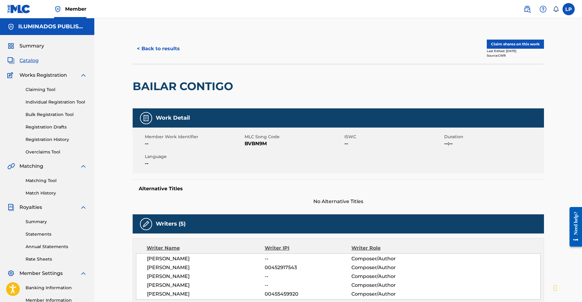
click at [363, 42] on button "Claim shares on this work" at bounding box center [515, 44] width 57 height 9
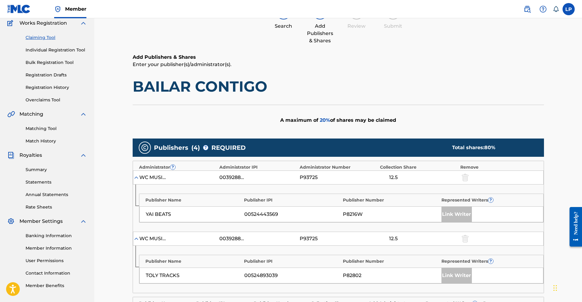
scroll to position [53, 0]
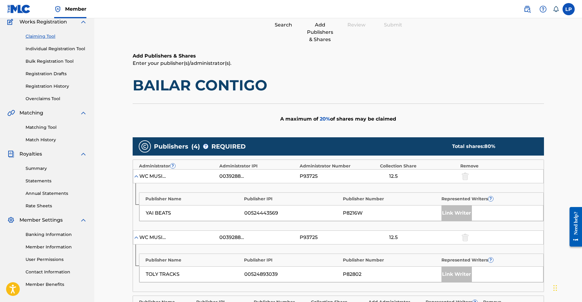
click at [135, 176] on img at bounding box center [136, 176] width 6 height 6
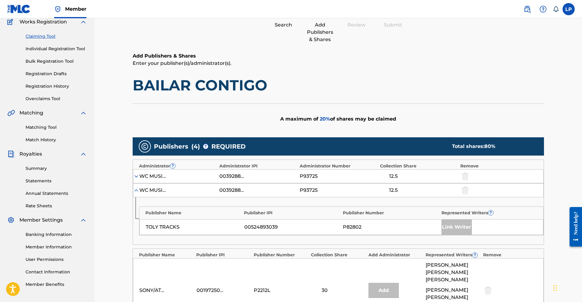
click at [137, 190] on img at bounding box center [136, 190] width 6 height 6
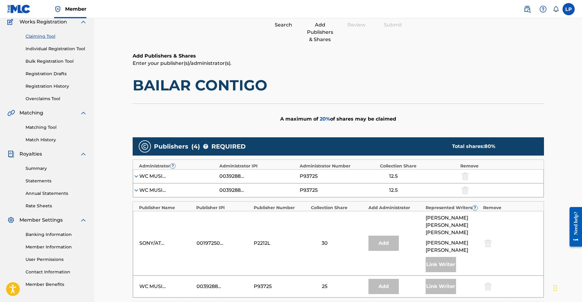
click at [138, 190] on img at bounding box center [136, 190] width 6 height 6
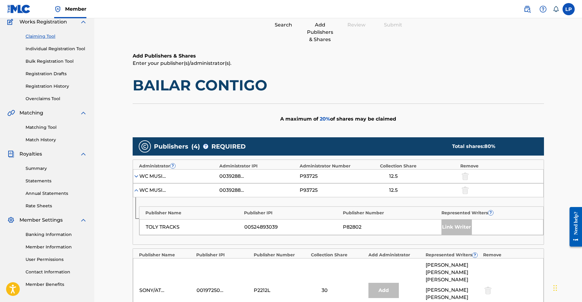
click at [138, 190] on img at bounding box center [136, 190] width 6 height 6
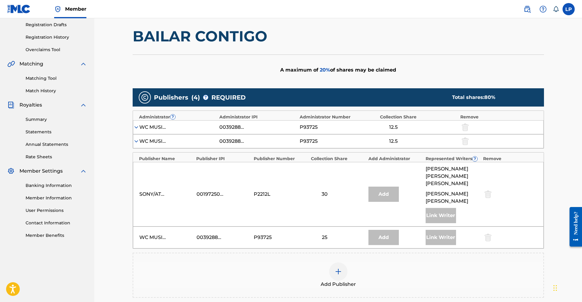
scroll to position [103, 0]
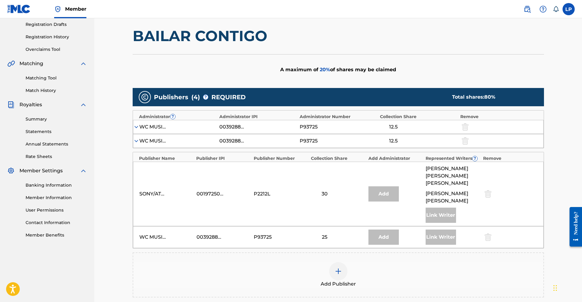
click at [137, 127] on img at bounding box center [136, 127] width 6 height 6
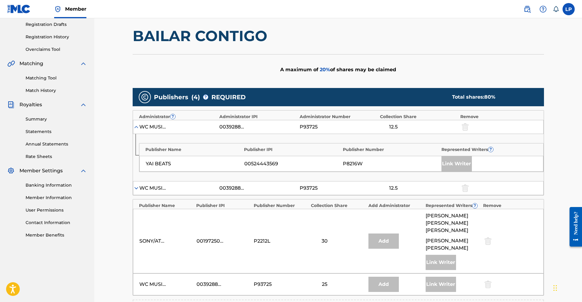
click at [135, 187] on img at bounding box center [136, 188] width 6 height 6
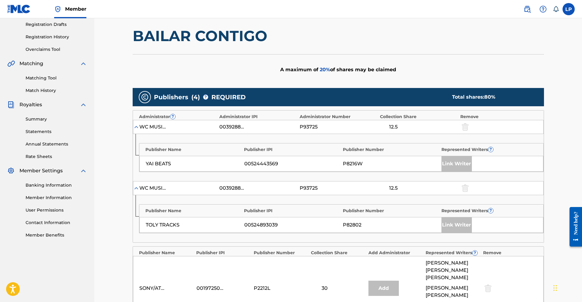
click at [135, 187] on img at bounding box center [136, 188] width 6 height 6
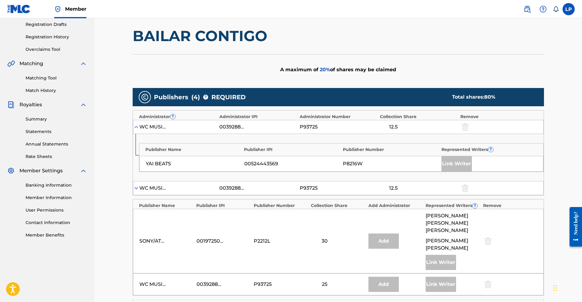
click at [138, 128] on img at bounding box center [136, 127] width 6 height 6
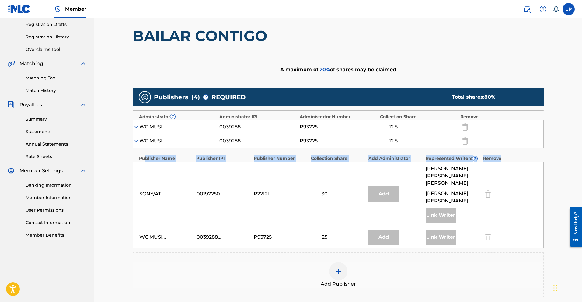
drag, startPoint x: 144, startPoint y: 159, endPoint x: 177, endPoint y: 162, distance: 33.5
click at [177, 162] on div "Publisher Name Publisher IPI Publisher Number Collection Share Add Administrato…" at bounding box center [338, 200] width 411 height 96
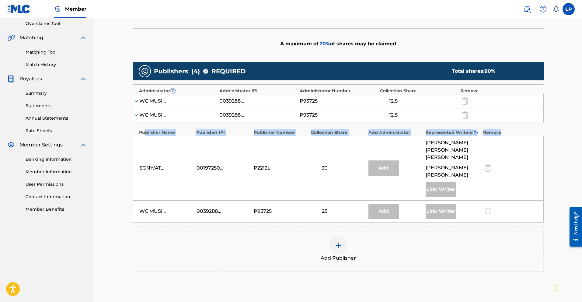
click at [138, 116] on img at bounding box center [136, 115] width 6 height 6
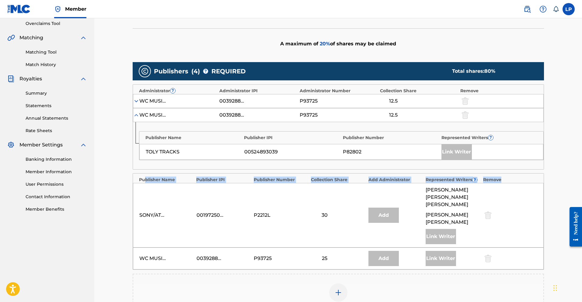
click at [138, 116] on img at bounding box center [136, 115] width 6 height 6
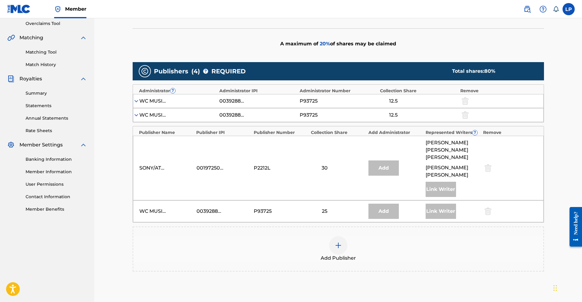
click at [160, 106] on div "WC MUSIC CORP. 00392888203 P93725 12.5" at bounding box center [338, 101] width 411 height 14
click at [150, 99] on div "WC MUSIC CORP." at bounding box center [152, 100] width 27 height 7
click at [136, 103] on img at bounding box center [136, 101] width 6 height 6
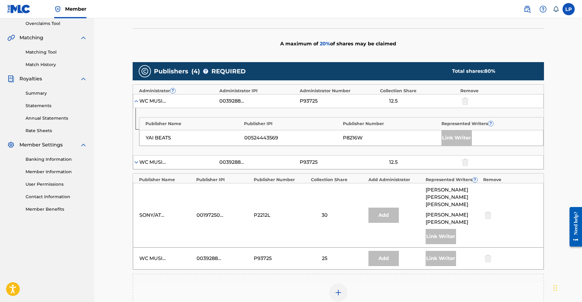
click at [136, 102] on img at bounding box center [136, 101] width 6 height 6
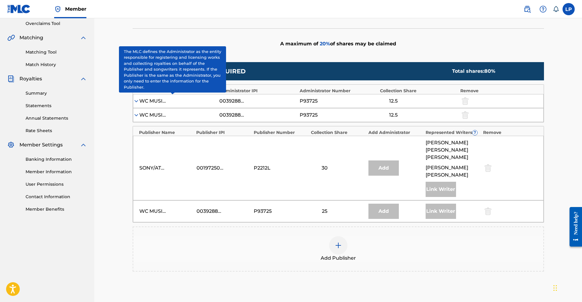
click at [172, 92] on span "?" at bounding box center [172, 90] width 5 height 5
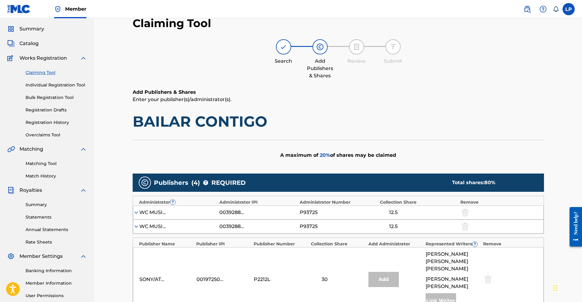
scroll to position [0, 0]
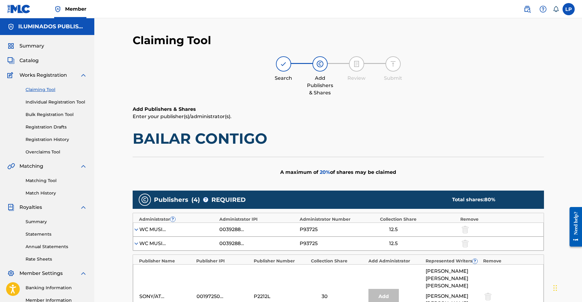
click at [189, 92] on div "Search Add Publishers & Shares Review Submit" at bounding box center [338, 76] width 411 height 40
click at [29, 87] on link "Claiming Tool" at bounding box center [56, 89] width 61 height 6
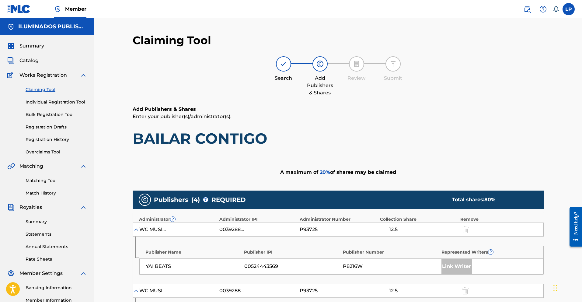
click at [46, 91] on link "Claiming Tool" at bounding box center [56, 89] width 61 height 6
click at [44, 90] on link "Claiming Tool" at bounding box center [56, 89] width 61 height 6
click at [51, 90] on link "Claiming Tool" at bounding box center [56, 89] width 61 height 6
click at [267, 82] on div "Search Add Publishers & Shares Review Submit" at bounding box center [338, 76] width 411 height 40
click at [36, 74] on span "Works Registration" at bounding box center [42, 74] width 47 height 7
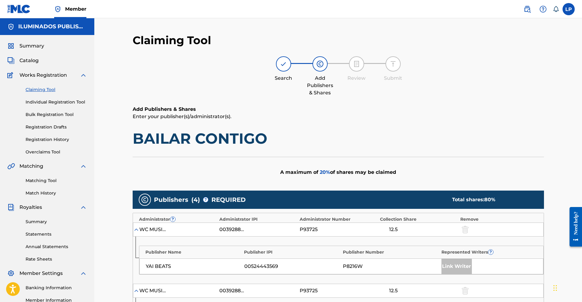
click at [30, 62] on span "Catalog" at bounding box center [28, 60] width 19 height 7
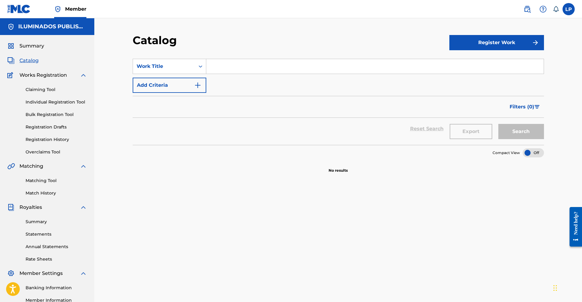
click at [37, 91] on link "Claiming Tool" at bounding box center [56, 89] width 61 height 6
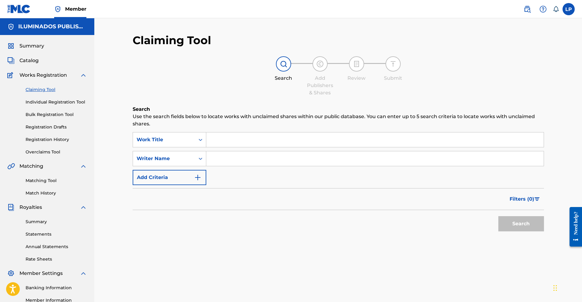
click at [256, 160] on input "Search Form" at bounding box center [374, 158] width 337 height 15
type input "[PERSON_NAME]"
click at [363, 226] on button "Search" at bounding box center [521, 223] width 46 height 15
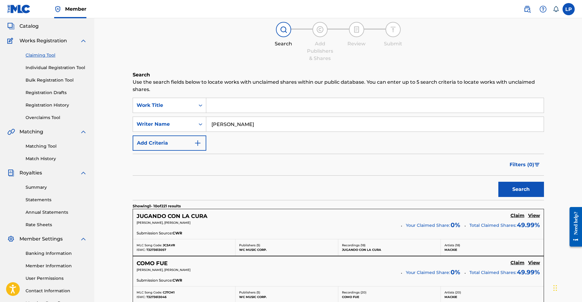
scroll to position [38, 0]
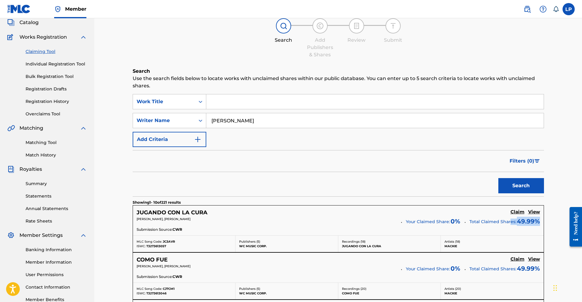
drag, startPoint x: 539, startPoint y: 223, endPoint x: 511, endPoint y: 223, distance: 28.0
click at [363, 223] on p "Total Claimed Shares: 49.99 %" at bounding box center [504, 221] width 71 height 9
click at [363, 212] on h5 "View" at bounding box center [534, 212] width 12 height 6
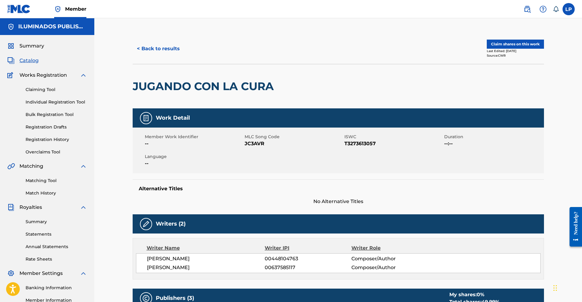
click at [363, 47] on button "Claim shares on this work" at bounding box center [515, 44] width 57 height 9
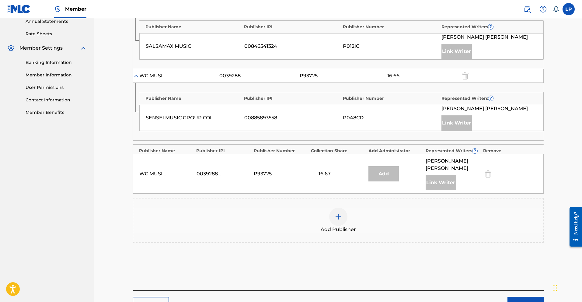
scroll to position [235, 0]
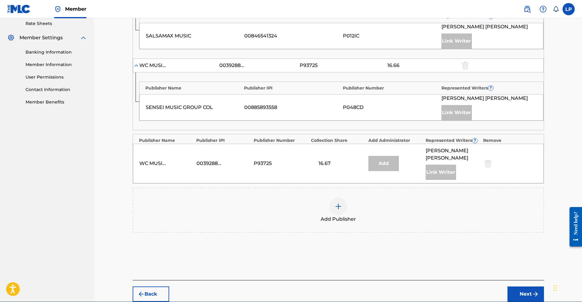
click at [335, 209] on img at bounding box center [338, 206] width 7 height 7
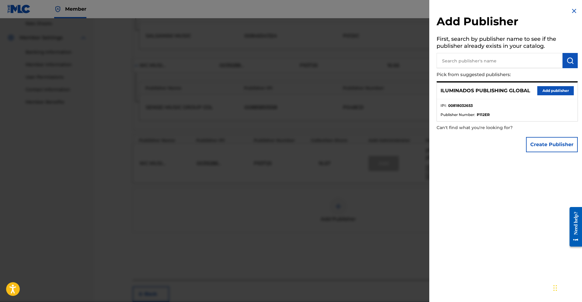
click at [363, 93] on button "Add publisher" at bounding box center [555, 90] width 36 height 9
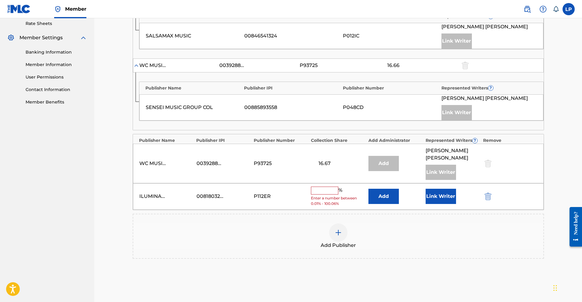
click at [321, 191] on input "text" at bounding box center [324, 190] width 27 height 8
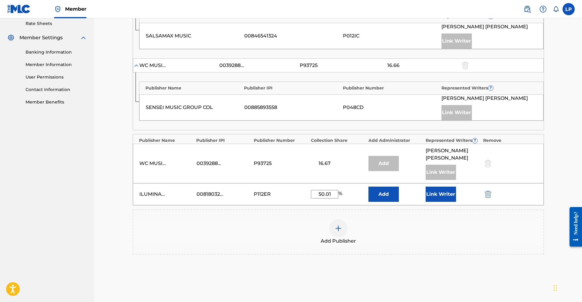
type input "50.01"
click at [363, 193] on button "Link Writer" at bounding box center [441, 193] width 30 height 15
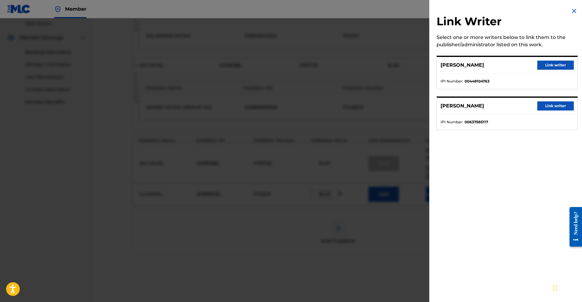
click at [363, 64] on button "Link writer" at bounding box center [555, 65] width 36 height 9
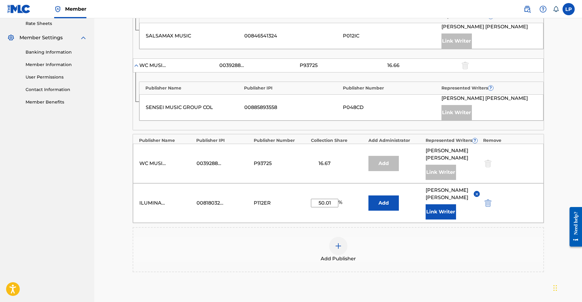
click at [363, 206] on button "Add" at bounding box center [383, 202] width 30 height 15
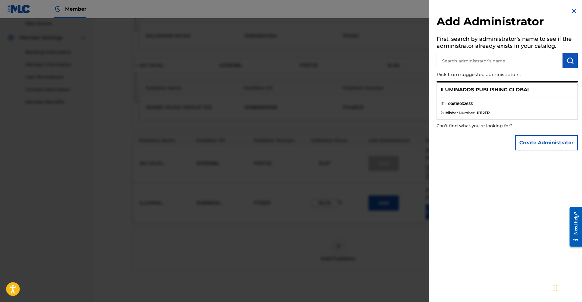
click at [363, 90] on p "ILUMINADOS PUBLISHING GLOBAL" at bounding box center [485, 89] width 90 height 7
click at [363, 106] on strong "00818032653" at bounding box center [460, 103] width 25 height 5
drag, startPoint x: 461, startPoint y: 113, endPoint x: 459, endPoint y: 126, distance: 12.9
click at [363, 113] on span "Publisher Number :" at bounding box center [457, 112] width 35 height 5
drag, startPoint x: 452, startPoint y: 91, endPoint x: 458, endPoint y: 80, distance: 12.4
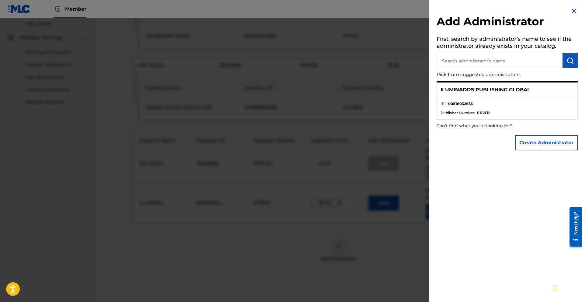
click at [363, 91] on p "ILUMINADOS PUBLISHING GLOBAL" at bounding box center [485, 89] width 90 height 7
drag, startPoint x: 468, startPoint y: 76, endPoint x: 476, endPoint y: 84, distance: 10.8
click at [363, 76] on p "Pick from suggested administrators:" at bounding box center [489, 74] width 106 height 13
click at [363, 89] on p "ILUMINADOS PUBLISHING GLOBAL" at bounding box center [485, 89] width 90 height 7
drag, startPoint x: 538, startPoint y: 99, endPoint x: 530, endPoint y: 114, distance: 16.3
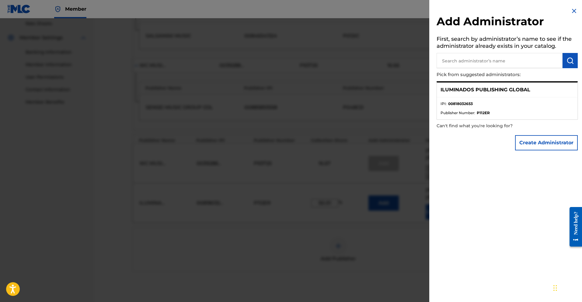
click at [363, 100] on ul "IPI : 00818032653 Publisher Number : P112ER" at bounding box center [507, 108] width 141 height 22
drag, startPoint x: 486, startPoint y: 115, endPoint x: 486, endPoint y: 119, distance: 3.4
click at [363, 115] on ul "IPI : 00818032653 Publisher Number : P112ER" at bounding box center [507, 108] width 141 height 22
click at [363, 258] on div at bounding box center [291, 169] width 582 height 302
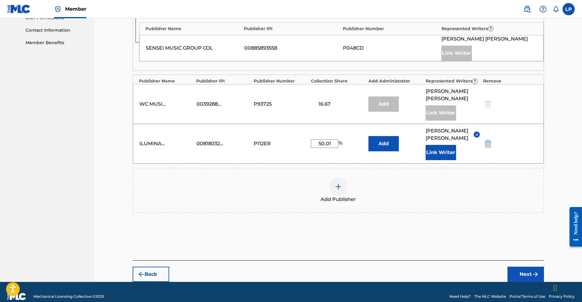
click at [363, 259] on button "Next" at bounding box center [525, 273] width 36 height 15
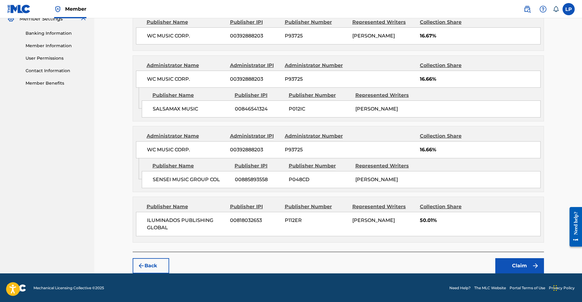
scroll to position [255, 0]
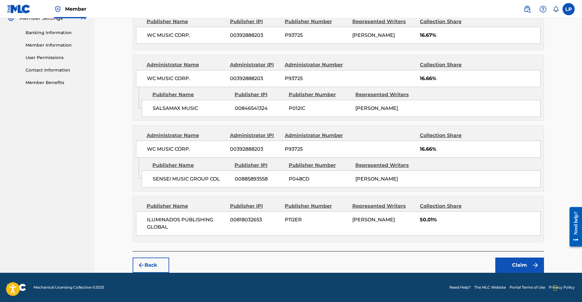
click at [363, 259] on button "Claim" at bounding box center [519, 264] width 49 height 15
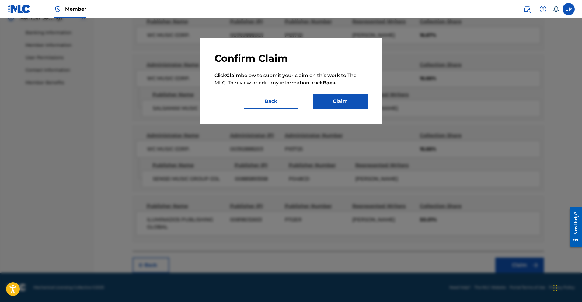
click at [346, 97] on button "Claim" at bounding box center [340, 101] width 55 height 15
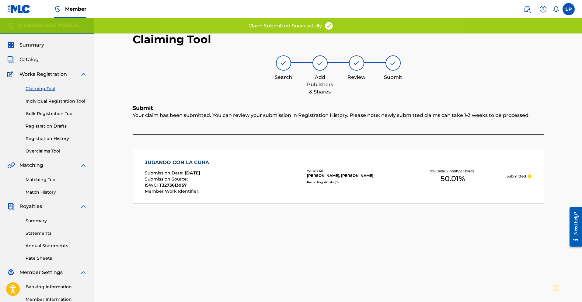
scroll to position [0, 0]
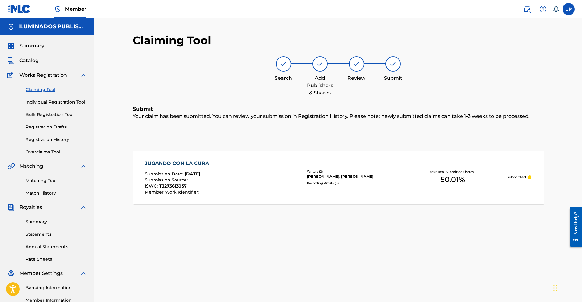
click at [40, 89] on link "Claiming Tool" at bounding box center [56, 89] width 61 height 6
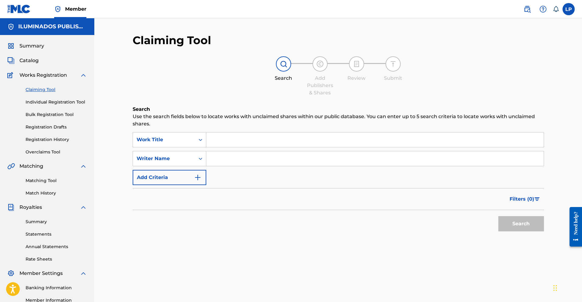
click at [266, 160] on input "Search Form" at bounding box center [374, 158] width 337 height 15
type input "[PERSON_NAME]"
drag, startPoint x: 534, startPoint y: 232, endPoint x: 526, endPoint y: 230, distance: 8.6
click at [363, 231] on div "Search" at bounding box center [519, 222] width 49 height 24
click at [363, 228] on button "Search" at bounding box center [521, 223] width 46 height 15
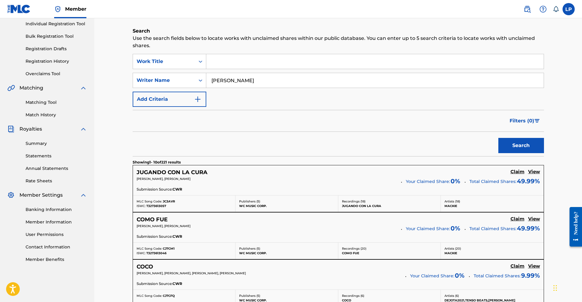
scroll to position [79, 0]
click at [242, 64] on input "Search Form" at bounding box center [374, 60] width 337 height 15
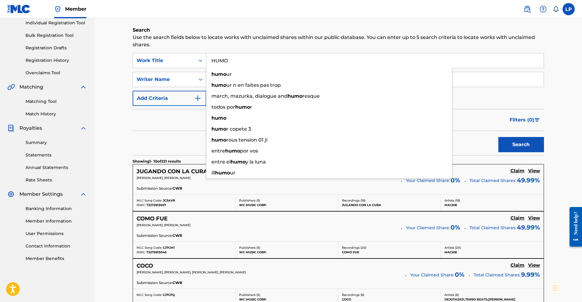
type input "HUMO"
click at [363, 141] on button "Search" at bounding box center [521, 144] width 46 height 15
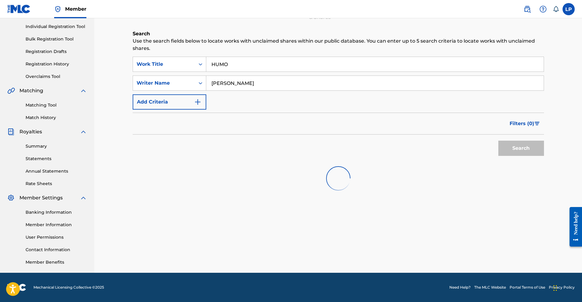
scroll to position [75, 0]
drag, startPoint x: 274, startPoint y: 85, endPoint x: 112, endPoint y: 64, distance: 163.8
click at [111, 64] on div "Claiming Tool Search Add Publishers & Shares Review Submit Search Use the searc…" at bounding box center [338, 108] width 488 height 330
click at [363, 141] on button "Search" at bounding box center [521, 148] width 46 height 15
click at [363, 144] on button "Search" at bounding box center [521, 148] width 46 height 15
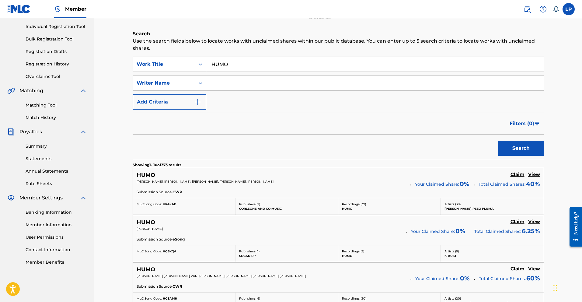
click at [221, 82] on input "Search Form" at bounding box center [374, 83] width 337 height 15
click at [363, 143] on button "Search" at bounding box center [521, 148] width 46 height 15
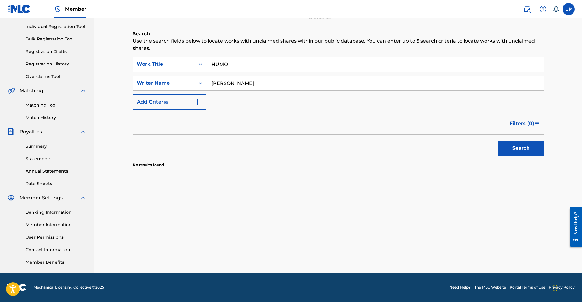
click at [256, 81] on input "[PERSON_NAME]" at bounding box center [374, 83] width 337 height 15
type input "[PERSON_NAME]"
click at [363, 146] on button "Search" at bounding box center [521, 148] width 46 height 15
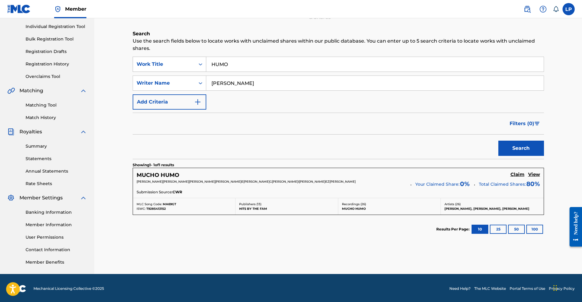
click at [159, 58] on div "SearchWithCriteriad00e3d63-30d0-4414-b910-f16ca6589119 Work Title HUMO" at bounding box center [338, 64] width 411 height 15
drag, startPoint x: 242, startPoint y: 81, endPoint x: 193, endPoint y: 82, distance: 49.0
click at [193, 82] on div "SearchWithCriteria63989878-72a4-4ee1-a4c1-ed60c329c955 Writer Name [PERSON_NAME]" at bounding box center [338, 82] width 411 height 15
type input "[PERSON_NAME]"
click at [363, 141] on button "Search" at bounding box center [521, 148] width 46 height 15
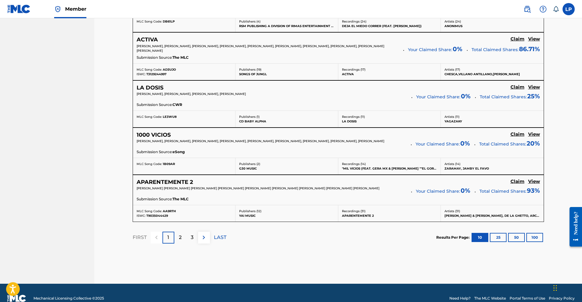
scroll to position [505, 0]
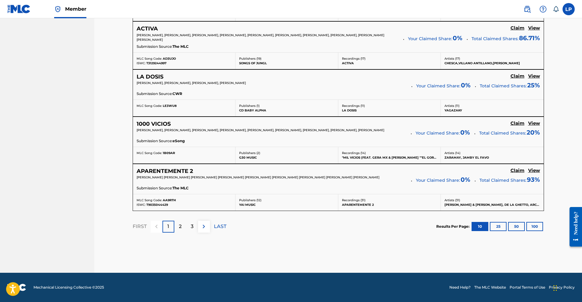
click at [179, 225] on p "2" at bounding box center [180, 226] width 3 height 7
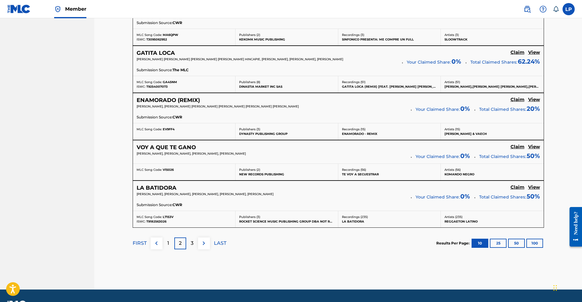
scroll to position [499, 0]
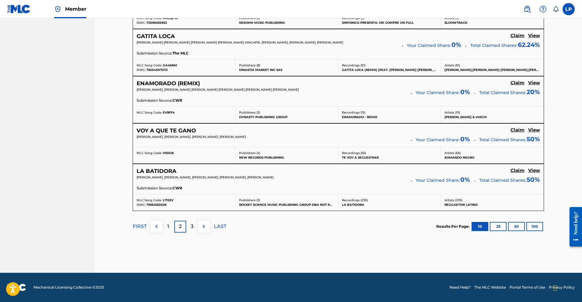
click at [363, 226] on button "25" at bounding box center [498, 226] width 17 height 9
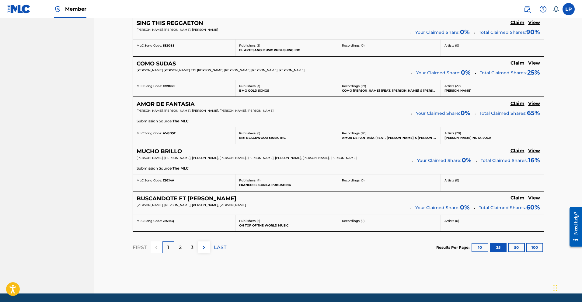
scroll to position [1187, 0]
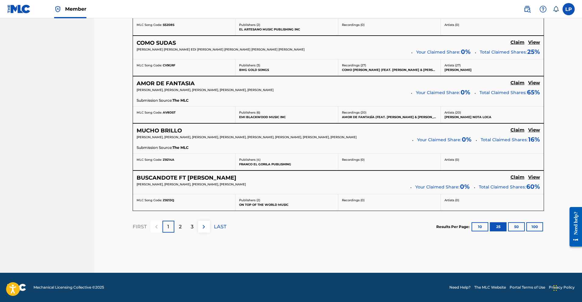
click at [363, 226] on button "100" at bounding box center [534, 226] width 17 height 9
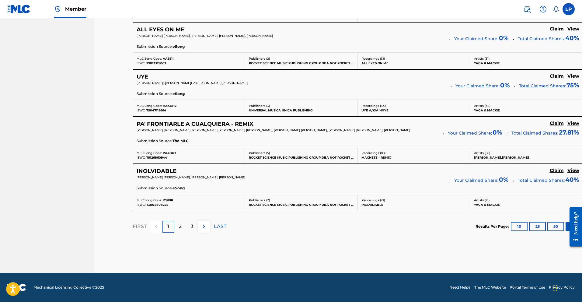
scroll to position [3009, 0]
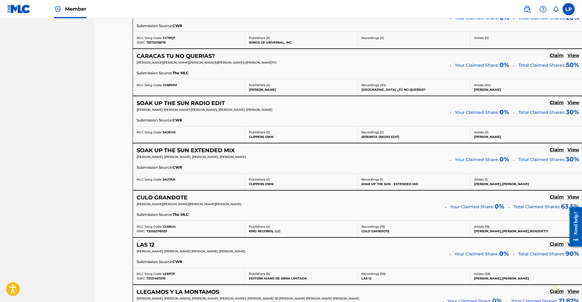
click at [363, 247] on h5 "View" at bounding box center [573, 244] width 12 height 6
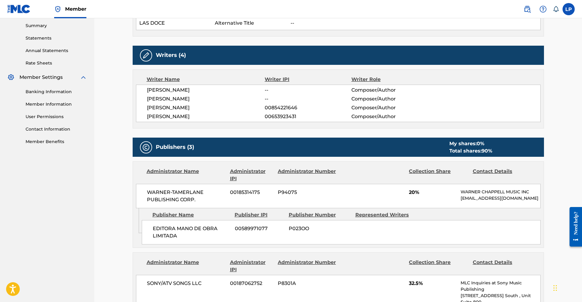
scroll to position [197, 0]
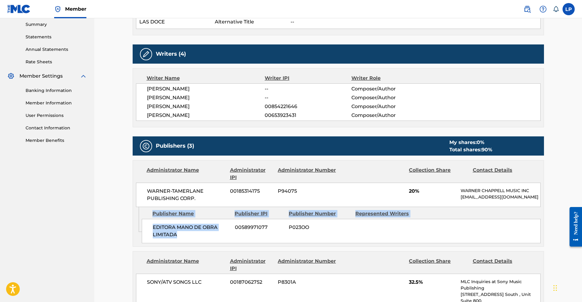
drag, startPoint x: 176, startPoint y: 238, endPoint x: 140, endPoint y: 230, distance: 37.6
click at [140, 230] on div "Admin Original Publisher Connecting Line Publisher Name Publisher IPI Publisher…" at bounding box center [338, 226] width 411 height 39
click at [157, 237] on span "EDITORA MANO DE OBRA LIMITADA" at bounding box center [192, 231] width 78 height 15
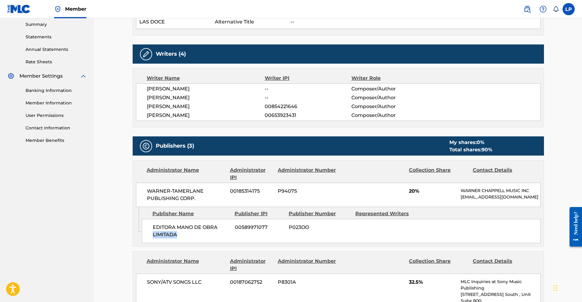
click at [157, 237] on span "EDITORA MANO DE OBRA LIMITADA" at bounding box center [192, 231] width 78 height 15
click at [156, 237] on span "EDITORA MANO DE OBRA LIMITADA" at bounding box center [192, 231] width 78 height 15
click at [210, 243] on div "EDITORA MANO DE OBRA LIMITADA 00589971077 P023OO" at bounding box center [341, 231] width 399 height 24
drag, startPoint x: 197, startPoint y: 242, endPoint x: 171, endPoint y: 234, distance: 27.2
click at [159, 232] on span "EDITORA MANO DE OBRA LIMITADA" at bounding box center [192, 231] width 78 height 15
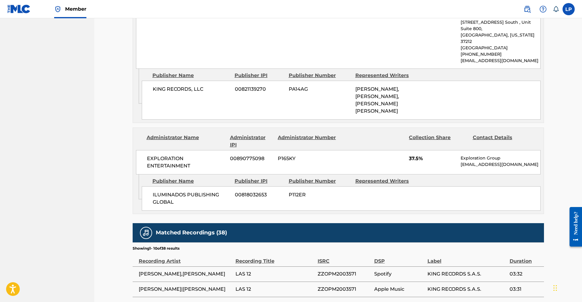
scroll to position [469, 0]
drag, startPoint x: 148, startPoint y: 163, endPoint x: 199, endPoint y: 176, distance: 52.6
click at [199, 174] on div "EXPLORATION ENTERTAINMENT 00890775098 P165KY 37.5% Exploration Group [EMAIL_ADD…" at bounding box center [338, 162] width 405 height 24
drag, startPoint x: 408, startPoint y: 163, endPoint x: 405, endPoint y: 163, distance: 3.1
click at [363, 163] on div "EXPLORATION ENTERTAINMENT 00890775098 P165KY 37.5% Exploration Group [EMAIL_ADD…" at bounding box center [338, 162] width 405 height 24
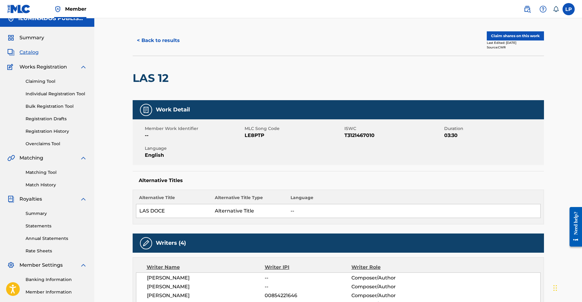
scroll to position [0, 0]
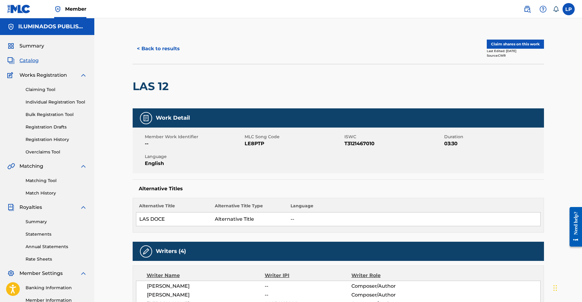
click at [163, 49] on button "< Back to results" at bounding box center [158, 48] width 51 height 15
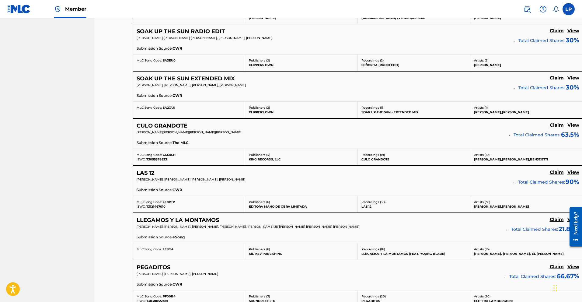
scroll to position [3084, 0]
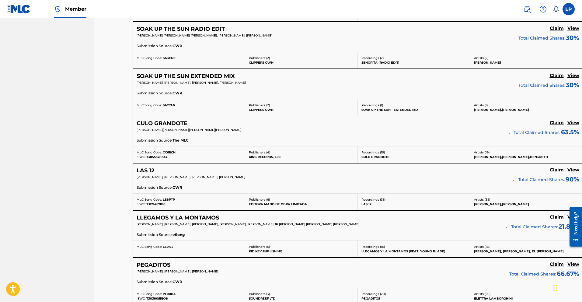
click at [363, 126] on h5 "View" at bounding box center [573, 123] width 12 height 6
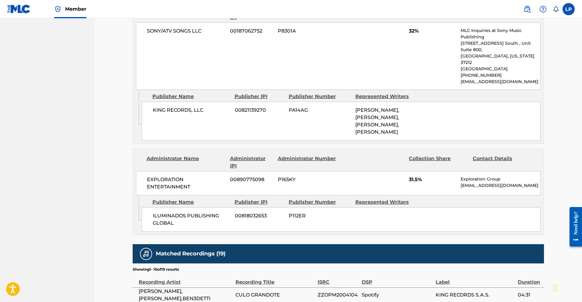
scroll to position [333, 0]
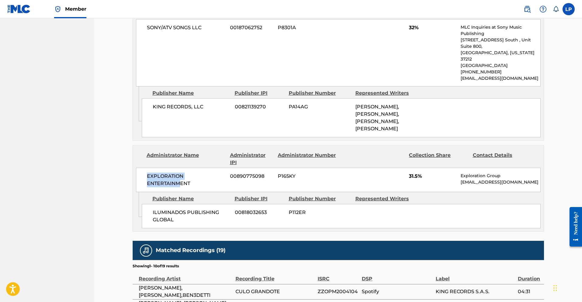
drag, startPoint x: 178, startPoint y: 187, endPoint x: 144, endPoint y: 179, distance: 35.0
click at [144, 179] on div "EXPLORATION ENTERTAINMENT 00890775098 P165KY 31.5% Exploration Group [EMAIL_ADD…" at bounding box center [338, 180] width 405 height 24
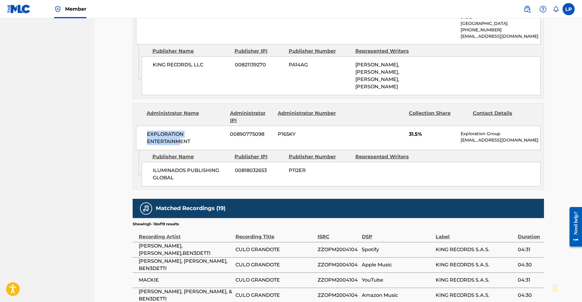
scroll to position [380, 0]
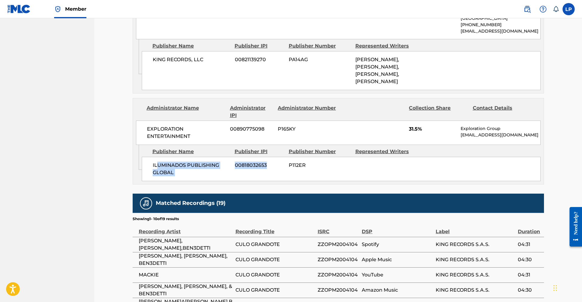
drag, startPoint x: 158, startPoint y: 168, endPoint x: 278, endPoint y: 179, distance: 120.3
click at [267, 181] on div "ILUMINADOS PUBLISHING GLOBAL 00818032653 P112ER" at bounding box center [341, 169] width 399 height 24
drag, startPoint x: 312, startPoint y: 184, endPoint x: 317, endPoint y: 182, distance: 5.0
click at [312, 184] on div "Admin Original Publisher Connecting Line Publisher Name Publisher IPI Publisher…" at bounding box center [338, 164] width 411 height 39
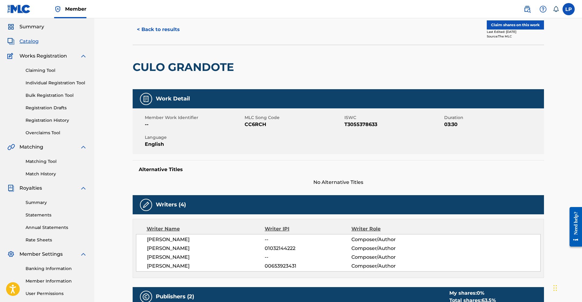
scroll to position [0, 0]
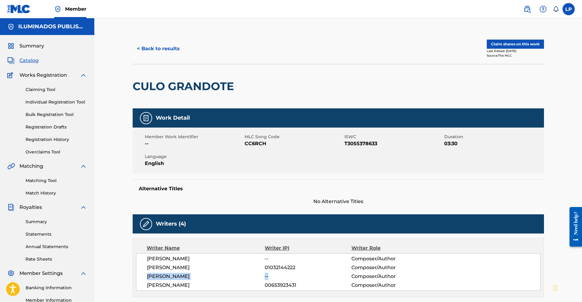
drag, startPoint x: 270, startPoint y: 275, endPoint x: 148, endPoint y: 272, distance: 121.7
click at [148, 259] on div "[PERSON_NAME] -- Composer/Author [PERSON_NAME] 01032144222 Composer/Author [PER…" at bounding box center [338, 271] width 405 height 37
click at [43, 89] on link "Claiming Tool" at bounding box center [56, 89] width 61 height 6
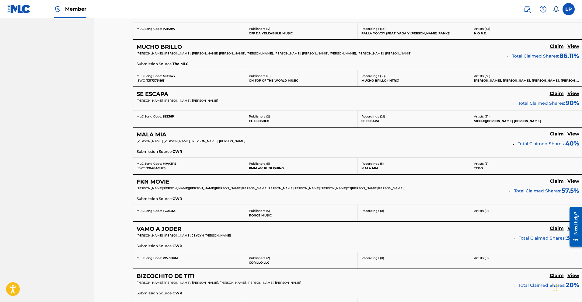
scroll to position [1468, 0]
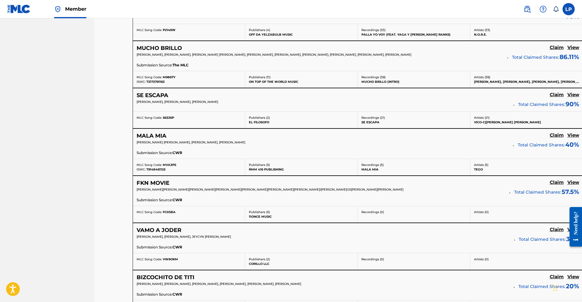
click at [363, 50] on h5 "View" at bounding box center [573, 48] width 12 height 6
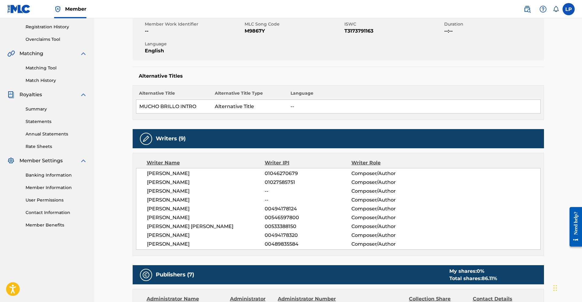
scroll to position [117, 0]
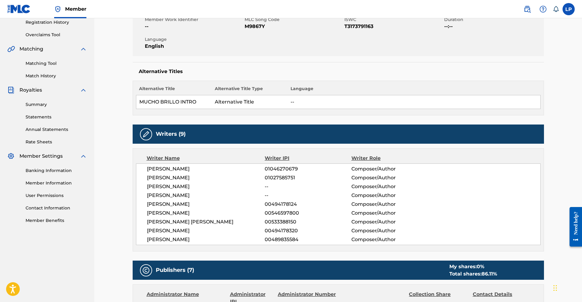
drag, startPoint x: 157, startPoint y: 188, endPoint x: 203, endPoint y: 193, distance: 47.2
click at [203, 193] on div "[PERSON_NAME] 01046270679 Composer/Author [PERSON_NAME] 01027585751 Composer/Au…" at bounding box center [338, 204] width 405 height 82
click at [285, 183] on span "--" at bounding box center [308, 186] width 86 height 7
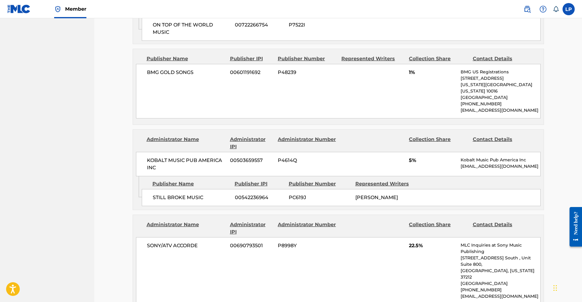
scroll to position [0, 0]
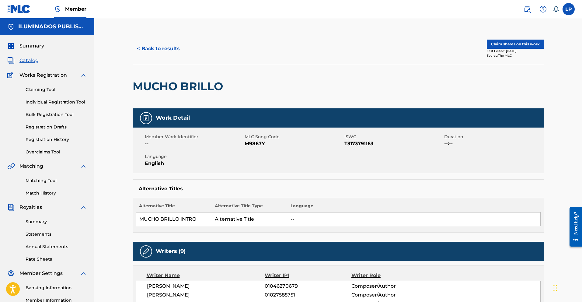
click at [146, 48] on button "< Back to results" at bounding box center [158, 48] width 51 height 15
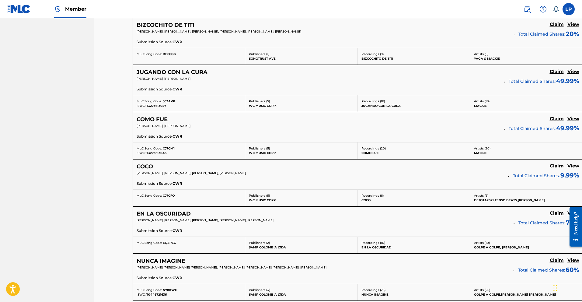
scroll to position [1725, 0]
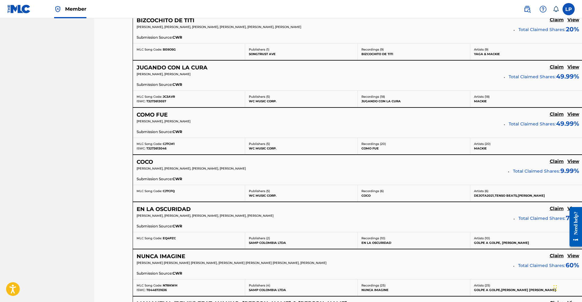
click at [363, 117] on h5 "View" at bounding box center [573, 114] width 12 height 6
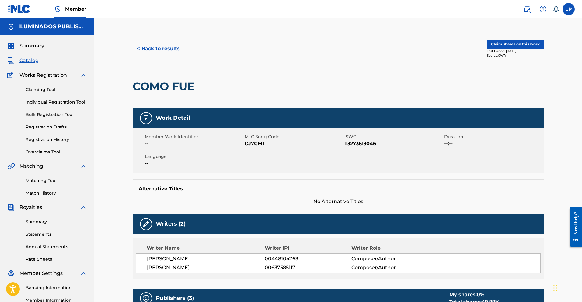
click at [147, 259] on span "[PERSON_NAME]" at bounding box center [206, 267] width 118 height 7
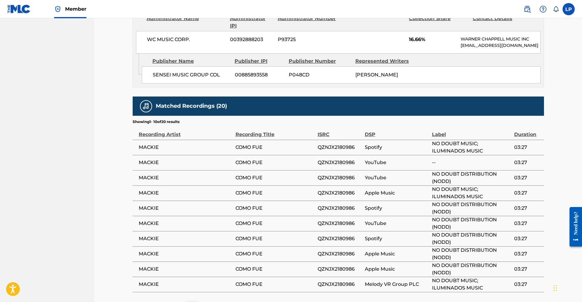
scroll to position [436, 0]
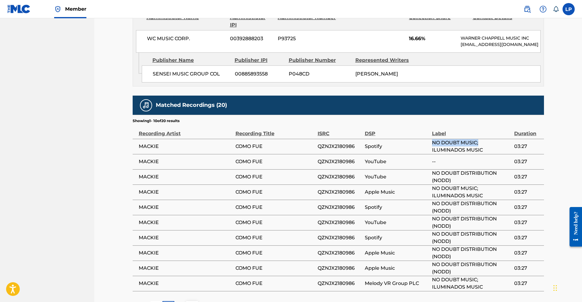
drag, startPoint x: 480, startPoint y: 162, endPoint x: 431, endPoint y: 161, distance: 48.7
click at [363, 154] on span "NO DOUBT MUSIC; ILUMINADOS MUSIC" at bounding box center [471, 146] width 79 height 15
drag, startPoint x: 454, startPoint y: 198, endPoint x: 424, endPoint y: 194, distance: 30.8
click at [363, 184] on tr "[PERSON_NAME] COMO FUE QZNJX2180986 YouTube NO DOUBT DISTRIBUTION (NODD) 03:27" at bounding box center [338, 176] width 411 height 15
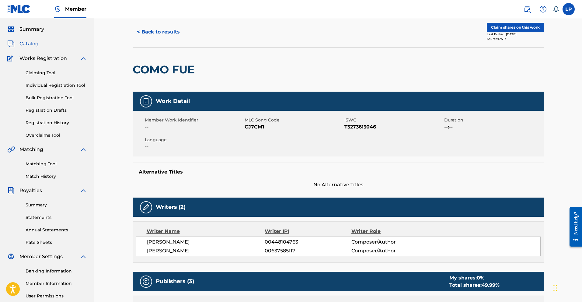
scroll to position [0, 0]
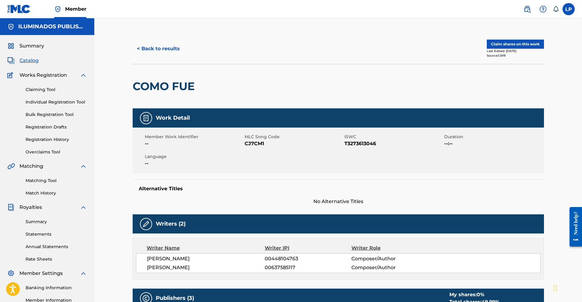
click at [363, 42] on button "Claim shares on this work" at bounding box center [515, 44] width 57 height 9
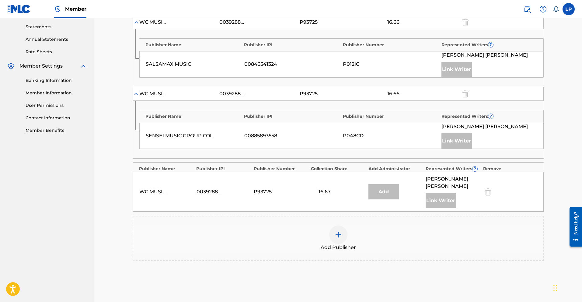
click at [342, 242] on div at bounding box center [338, 234] width 18 height 18
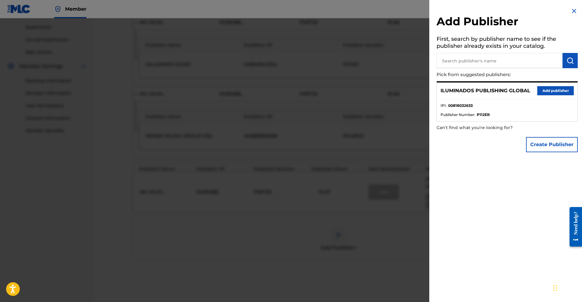
click at [363, 92] on button "Add publisher" at bounding box center [555, 90] width 36 height 9
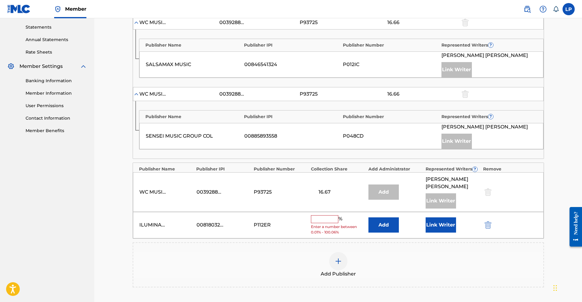
click at [329, 220] on input "text" at bounding box center [324, 219] width 27 height 8
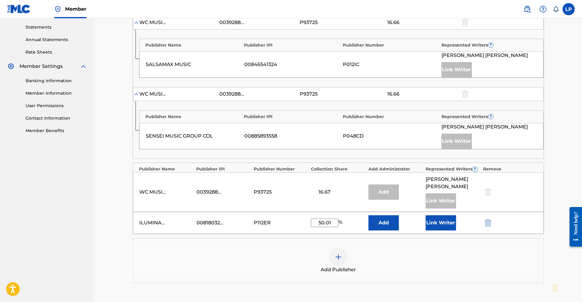
type input "50.01"
click at [363, 222] on button "Link Writer" at bounding box center [441, 222] width 30 height 15
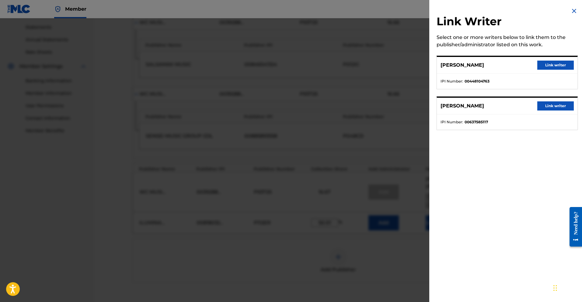
click at [363, 67] on button "Link writer" at bounding box center [555, 65] width 36 height 9
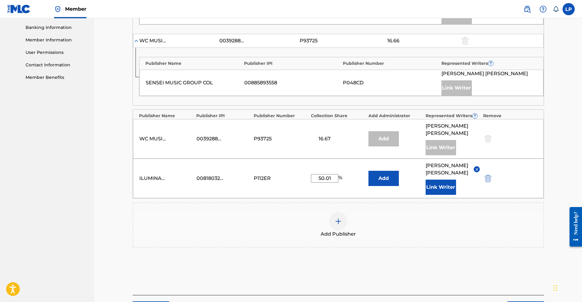
scroll to position [304, 0]
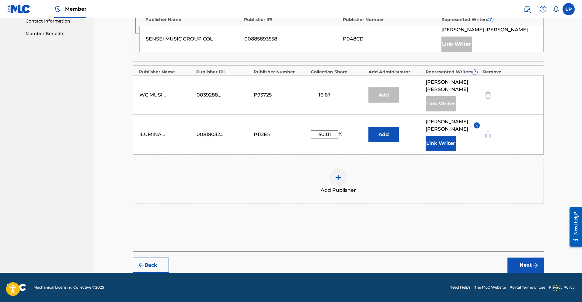
click at [363, 259] on button "Next" at bounding box center [525, 264] width 36 height 15
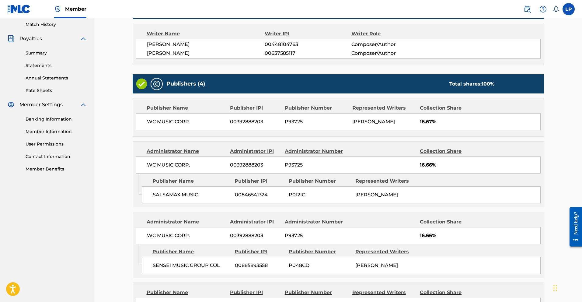
scroll to position [163, 0]
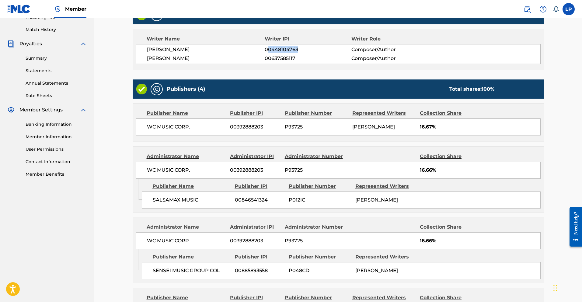
drag, startPoint x: 268, startPoint y: 51, endPoint x: 308, endPoint y: 50, distance: 40.2
click at [308, 50] on span "00448104763" at bounding box center [308, 49] width 86 height 7
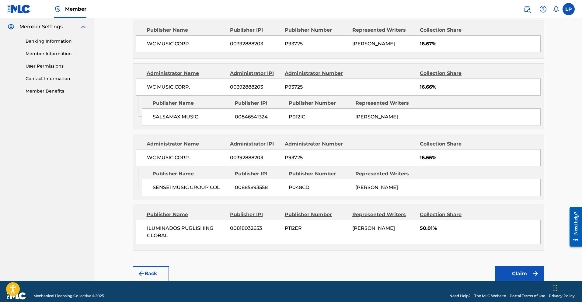
scroll to position [255, 0]
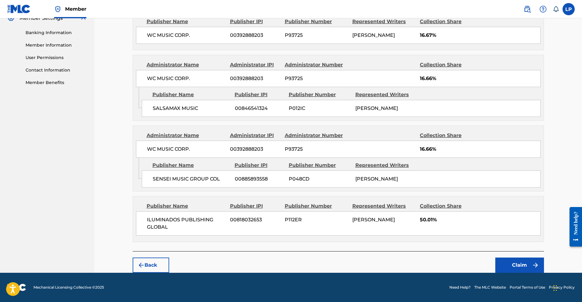
click at [363, 259] on button "Claim" at bounding box center [519, 264] width 49 height 15
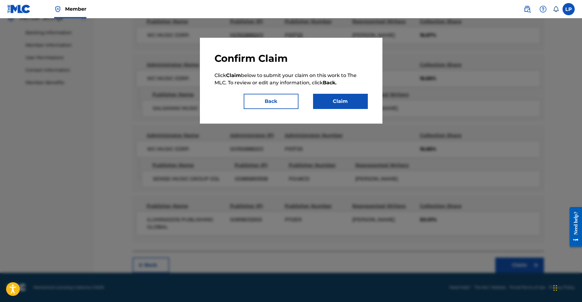
click at [341, 98] on button "Claim" at bounding box center [340, 101] width 55 height 15
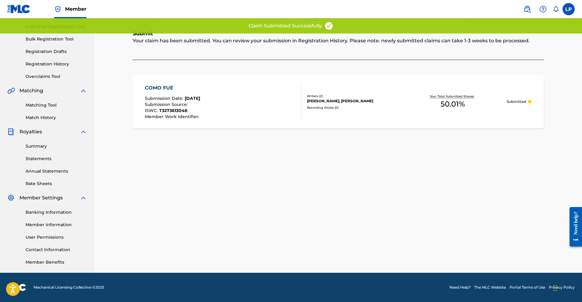
scroll to position [0, 0]
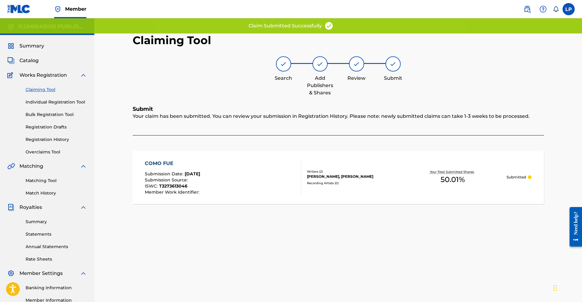
drag, startPoint x: 485, startPoint y: 120, endPoint x: 432, endPoint y: 120, distance: 52.6
click at [363, 119] on div "Your claim has been submitted. You can review your submission in Registration H…" at bounding box center [338, 124] width 411 height 23
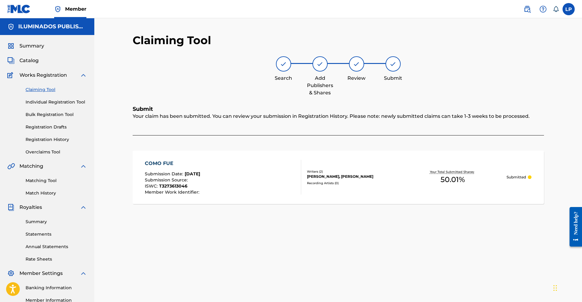
click at [48, 89] on link "Claiming Tool" at bounding box center [56, 89] width 61 height 6
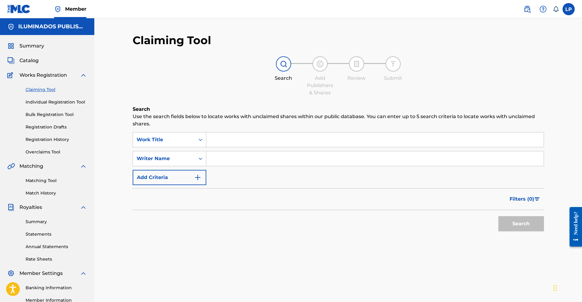
click at [217, 161] on input "Search Form" at bounding box center [374, 158] width 337 height 15
type input "[PERSON_NAME]"
click at [363, 225] on button "Search" at bounding box center [521, 223] width 46 height 15
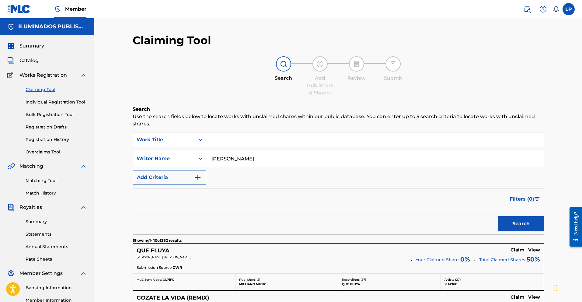
click at [363, 250] on h5 "View" at bounding box center [534, 250] width 12 height 6
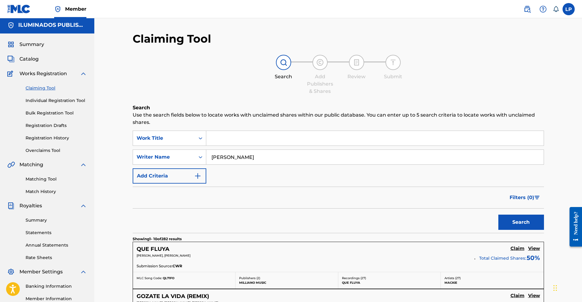
scroll to position [2, 0]
click at [236, 141] on input "Search Form" at bounding box center [374, 137] width 337 height 15
type input "JUGANDO CON LA CURA"
click at [363, 214] on button "Search" at bounding box center [521, 221] width 46 height 15
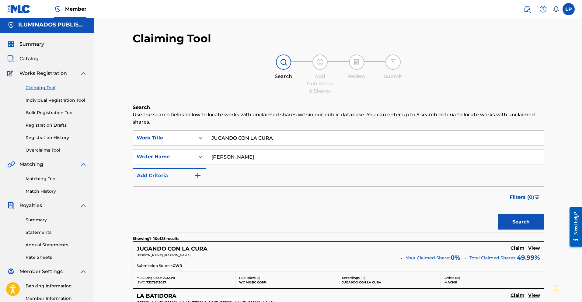
click at [363, 249] on h5 "View" at bounding box center [534, 248] width 12 height 6
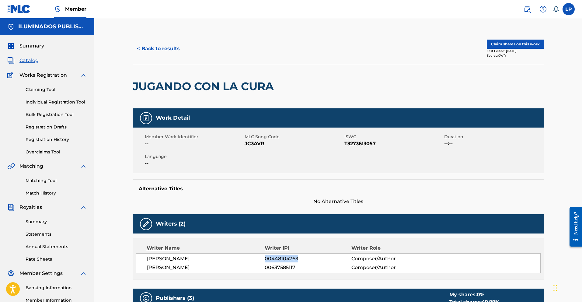
drag, startPoint x: 297, startPoint y: 259, endPoint x: 266, endPoint y: 259, distance: 31.3
click at [266, 259] on span "00448104763" at bounding box center [308, 258] width 86 height 7
click at [169, 49] on button "< Back to results" at bounding box center [158, 48] width 51 height 15
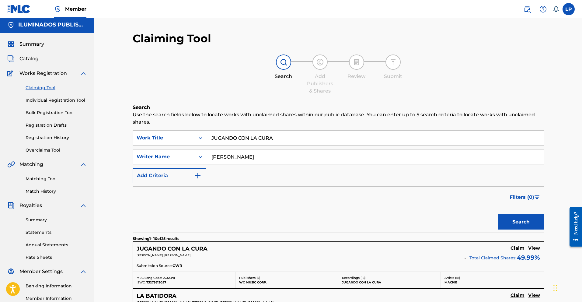
drag, startPoint x: 276, startPoint y: 138, endPoint x: 0, endPoint y: 101, distance: 278.7
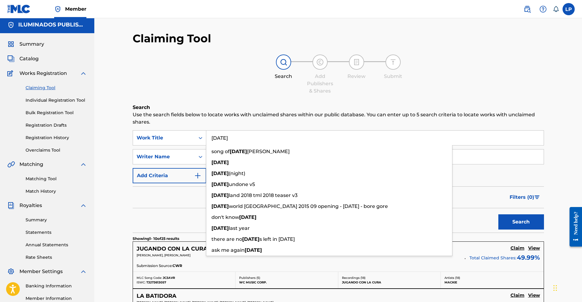
click at [363, 214] on button "Search" at bounding box center [521, 221] width 46 height 15
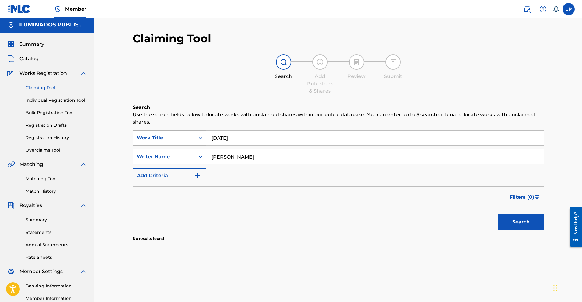
drag, startPoint x: 234, startPoint y: 137, endPoint x: 164, endPoint y: 131, distance: 70.5
click at [164, 131] on div "SearchWithCriteriad00e3d63-30d0-4414-b910-f16ca6589119 Work Title [DATE]" at bounding box center [338, 137] width 411 height 15
click at [363, 214] on button "Search" at bounding box center [521, 221] width 46 height 15
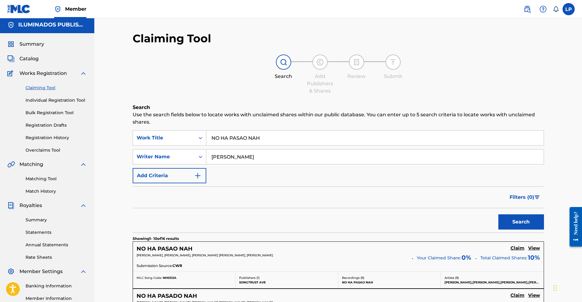
drag, startPoint x: 264, startPoint y: 254, endPoint x: 175, endPoint y: 252, distance: 88.5
click at [175, 252] on div "NO HA PASAO NAH Claim View [PERSON_NAME], [PERSON_NAME], [PERSON_NAME] [PERSON_…" at bounding box center [338, 257] width 411 height 30
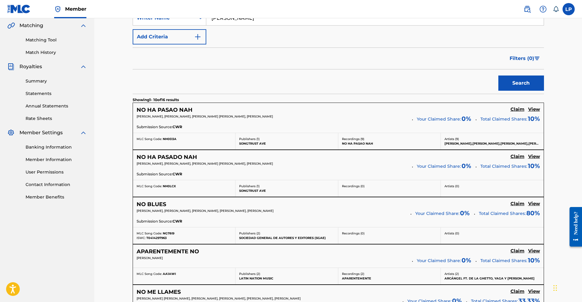
scroll to position [0, 0]
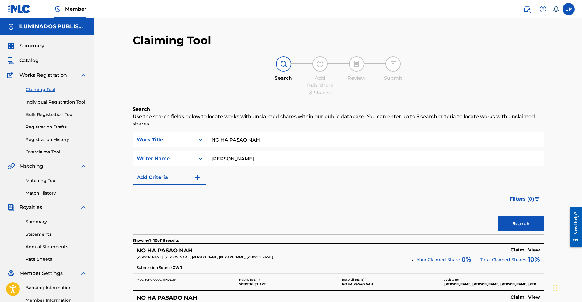
drag, startPoint x: 266, startPoint y: 137, endPoint x: 100, endPoint y: 126, distance: 166.5
type input "Q"
click at [363, 216] on button "Search" at bounding box center [521, 223] width 46 height 15
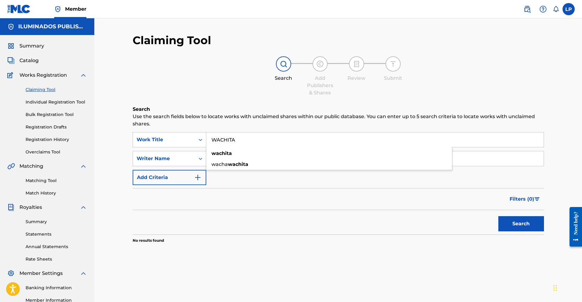
click at [214, 95] on div "Search Add Publishers & Shares Review Submit" at bounding box center [338, 76] width 411 height 40
click at [165, 135] on div "SearchWithCriteriad00e3d63-30d0-4414-b910-f16ca6589119 Work Title WACHITA wachi…" at bounding box center [338, 139] width 411 height 15
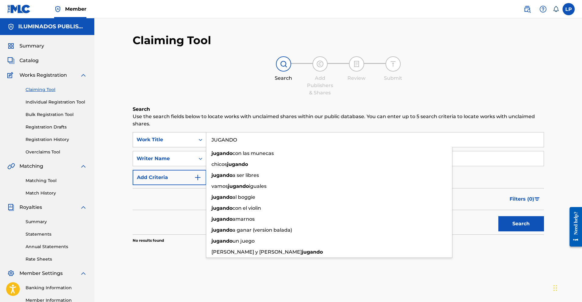
type input "JUGANDO"
click at [363, 216] on button "Search" at bounding box center [521, 223] width 46 height 15
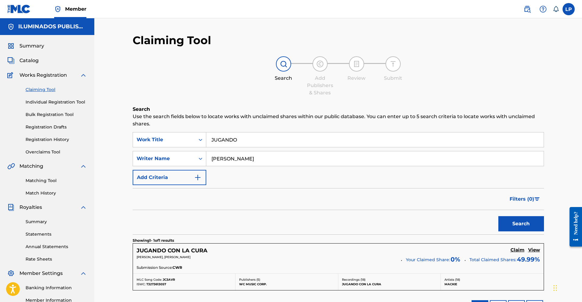
click at [363, 249] on h5 "View" at bounding box center [534, 250] width 12 height 6
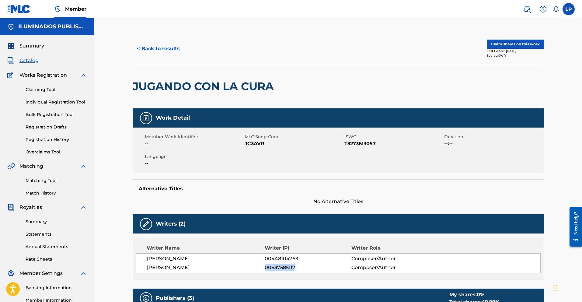
drag, startPoint x: 295, startPoint y: 266, endPoint x: 266, endPoint y: 266, distance: 29.5
click at [266, 259] on span "00637585117" at bounding box center [308, 267] width 86 height 7
copy span "00637585117"
drag, startPoint x: 199, startPoint y: 268, endPoint x: 163, endPoint y: 268, distance: 35.6
click at [144, 259] on div "[PERSON_NAME] 00448104763 Composer/Autho[PERSON_NAME] 00637585117 Composer/Auth…" at bounding box center [338, 263] width 405 height 20
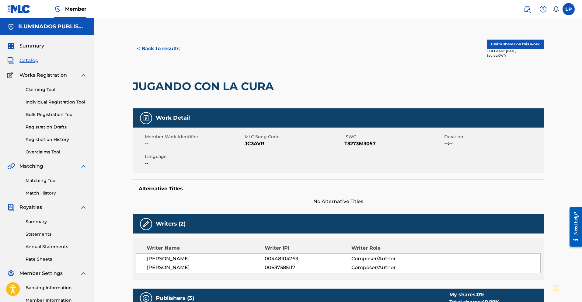
click at [226, 259] on span "[PERSON_NAME]" at bounding box center [206, 267] width 118 height 7
drag, startPoint x: 206, startPoint y: 268, endPoint x: 147, endPoint y: 267, distance: 59.3
click at [147, 259] on span "[PERSON_NAME]" at bounding box center [206, 267] width 118 height 7
copy span "[PERSON_NAME]"
click at [158, 48] on button "< Back to results" at bounding box center [158, 48] width 51 height 15
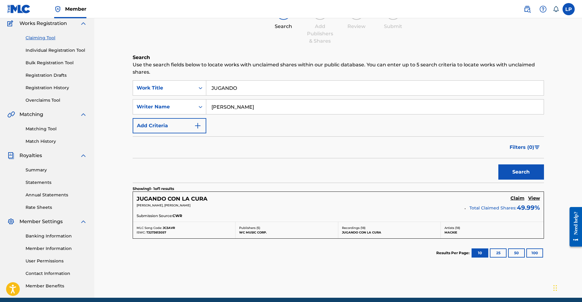
scroll to position [77, 0]
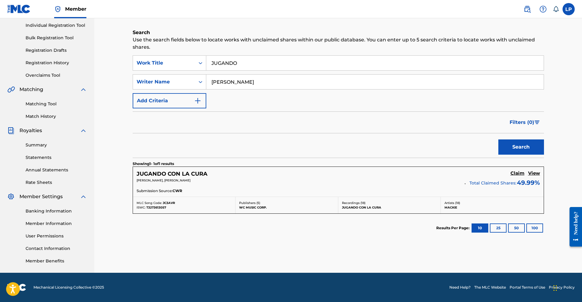
click at [49, 49] on link "Registration Drafts" at bounding box center [56, 50] width 61 height 6
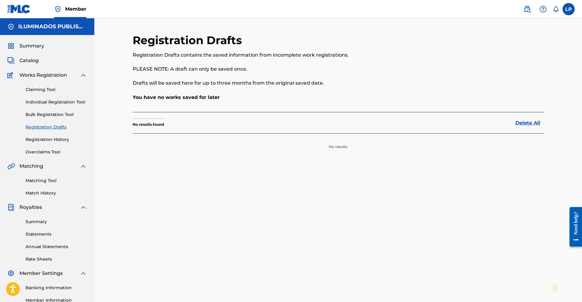
click at [57, 137] on link "Registration History" at bounding box center [56, 139] width 61 height 6
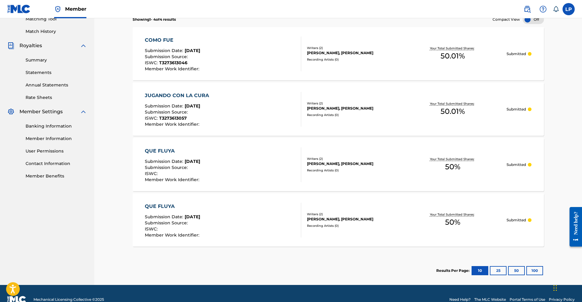
scroll to position [161, 0]
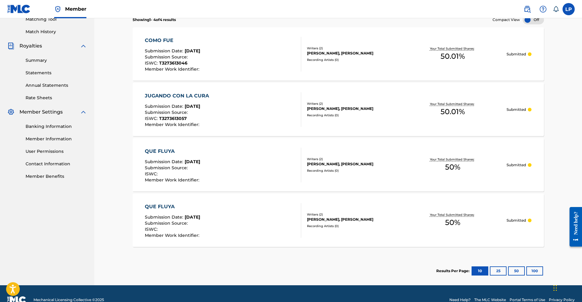
click at [201, 225] on div "Submission Source :" at bounding box center [173, 224] width 56 height 6
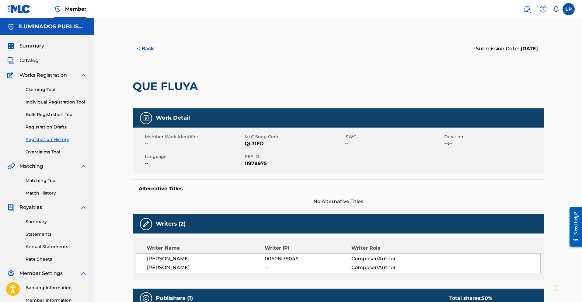
click at [148, 51] on button "< Back" at bounding box center [151, 48] width 36 height 15
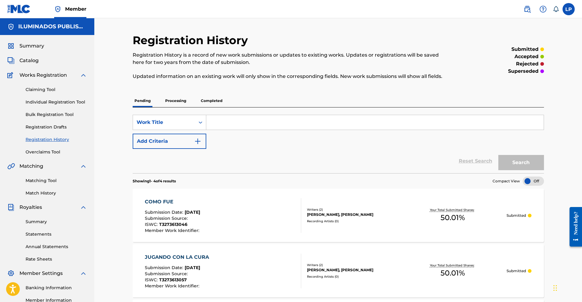
click at [176, 94] on p "Processing" at bounding box center [175, 100] width 25 height 13
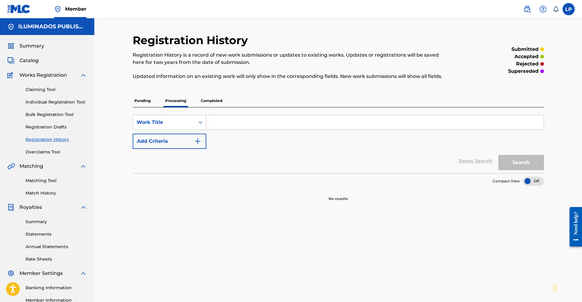
click at [174, 100] on p "Processing" at bounding box center [175, 100] width 25 height 13
click at [147, 100] on p "Pending" at bounding box center [143, 100] width 20 height 13
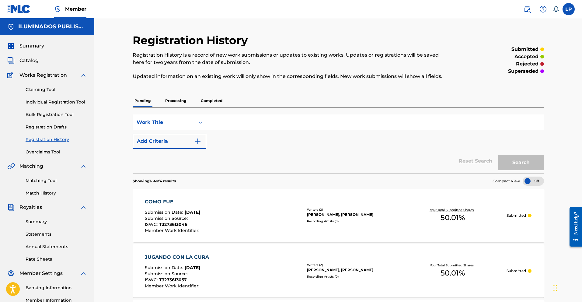
click at [363, 215] on p "Submitted" at bounding box center [515, 215] width 19 height 5
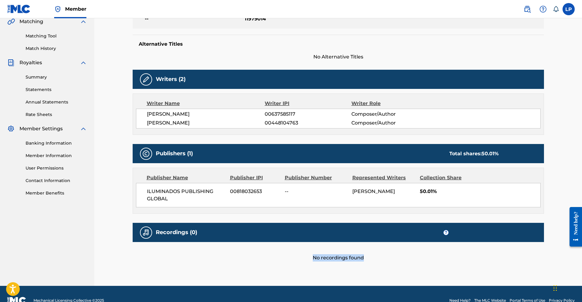
click at [363, 254] on div "< Back Submission Date: [DATE] COMO FUE Work Detail Member Work Identifier -- M…" at bounding box center [338, 87] width 411 height 397
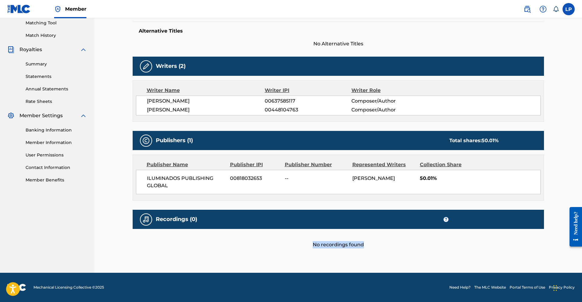
click at [363, 248] on div "< Back Submission Date: [DATE] COMO FUE Work Detail Member Work Identifier -- M…" at bounding box center [338, 74] width 411 height 397
click at [341, 247] on div "No recordings found" at bounding box center [338, 238] width 411 height 19
click at [168, 221] on h5 "Recordings (0)" at bounding box center [176, 219] width 41 height 7
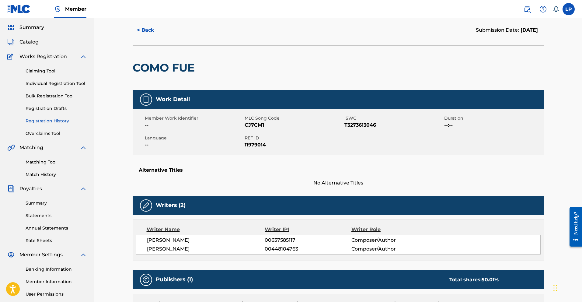
scroll to position [0, 0]
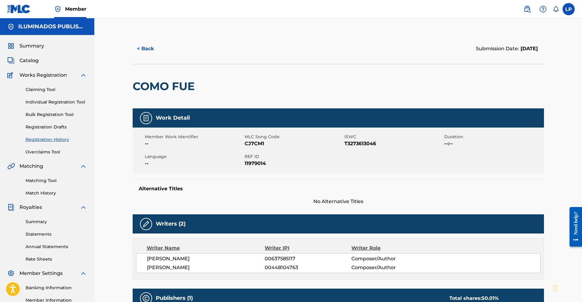
click at [158, 140] on span "--" at bounding box center [194, 143] width 98 height 7
click at [146, 120] on img at bounding box center [145, 117] width 7 height 7
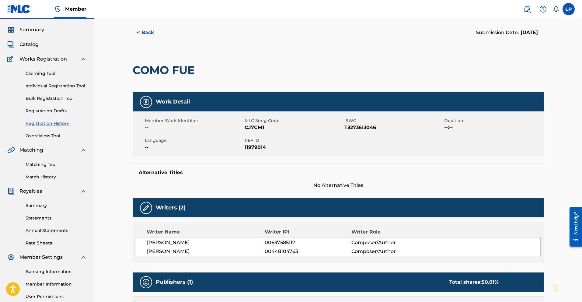
scroll to position [22, 0]
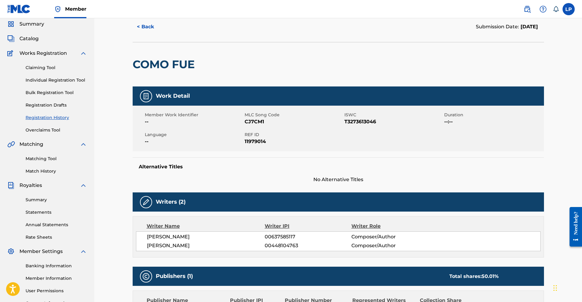
click at [144, 27] on button "< Back" at bounding box center [151, 26] width 36 height 15
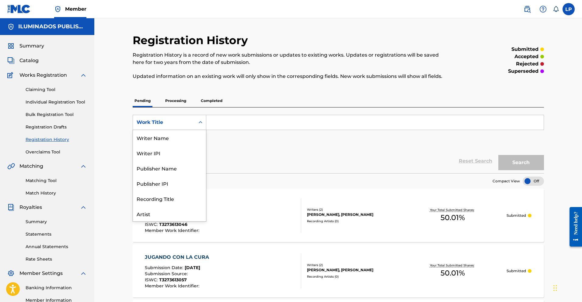
click at [173, 121] on div "Work Title" at bounding box center [164, 122] width 55 height 7
click at [146, 185] on div "Artist" at bounding box center [169, 183] width 73 height 15
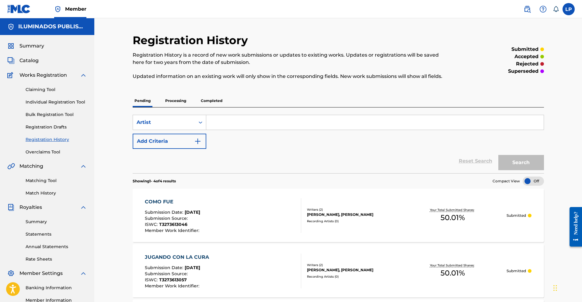
click at [218, 117] on input "Search Form" at bounding box center [374, 122] width 337 height 15
type input "mackie"
drag, startPoint x: 184, startPoint y: 116, endPoint x: 182, endPoint y: 119, distance: 3.3
click at [184, 116] on div "Artist" at bounding box center [164, 122] width 62 height 12
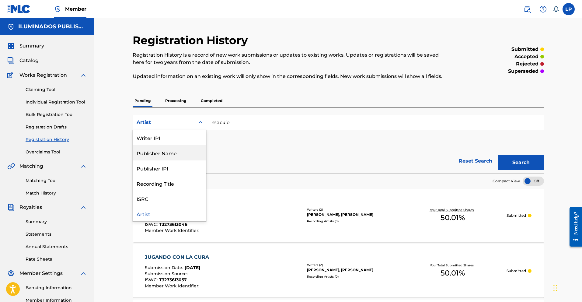
scroll to position [0, 0]
drag, startPoint x: 160, startPoint y: 141, endPoint x: 168, endPoint y: 140, distance: 7.9
click at [160, 141] on div "Work Title" at bounding box center [169, 137] width 73 height 15
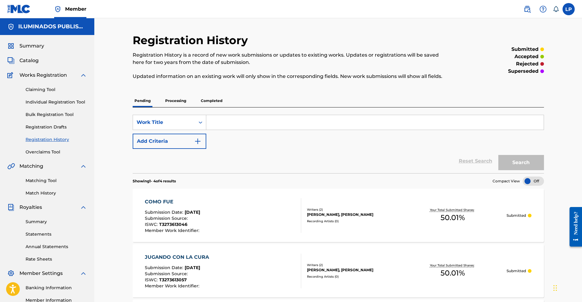
click at [246, 125] on input "Search Form" at bounding box center [374, 122] width 337 height 15
type input "en su nota"
click at [363, 155] on button "Search" at bounding box center [521, 162] width 46 height 15
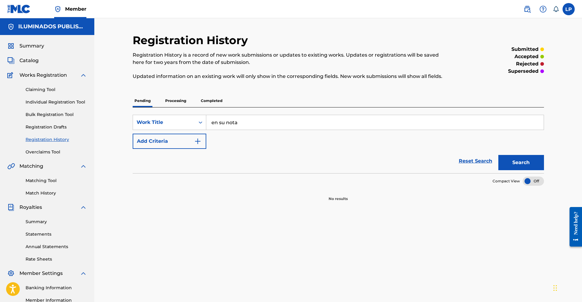
click at [51, 91] on link "Claiming Tool" at bounding box center [56, 89] width 61 height 6
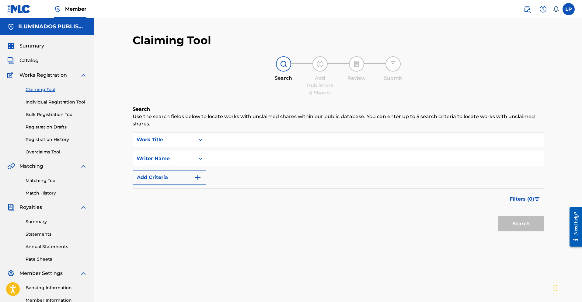
click at [245, 144] on input "Search Form" at bounding box center [374, 139] width 337 height 15
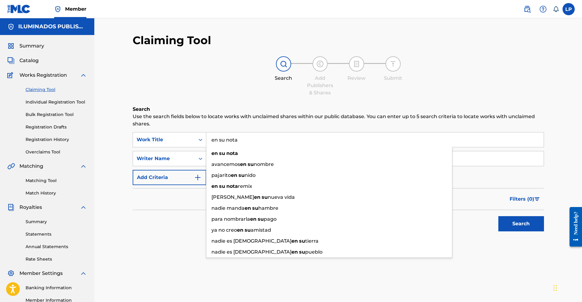
type input "en su nota"
click at [363, 216] on button "Search" at bounding box center [521, 223] width 46 height 15
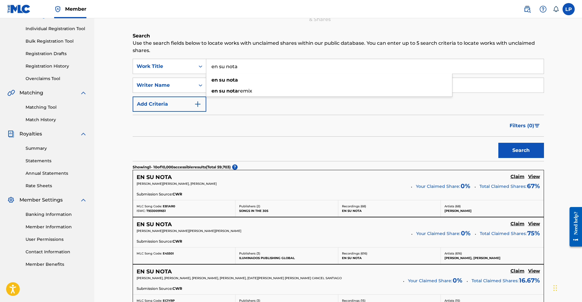
scroll to position [75, 0]
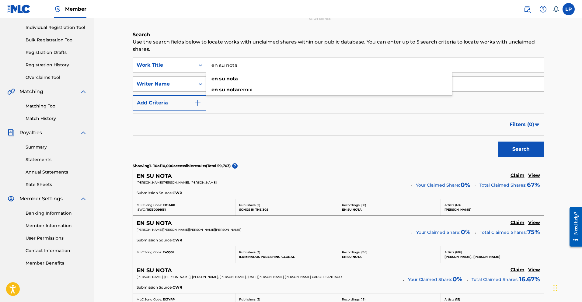
click at [363, 223] on h5 "View" at bounding box center [534, 223] width 12 height 6
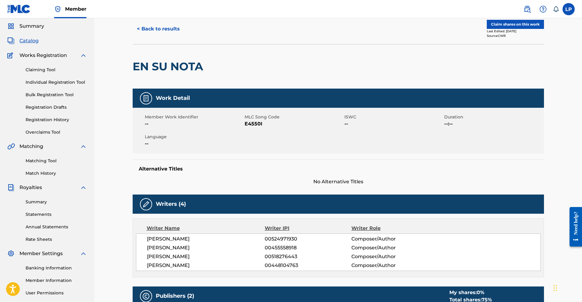
scroll to position [21, 0]
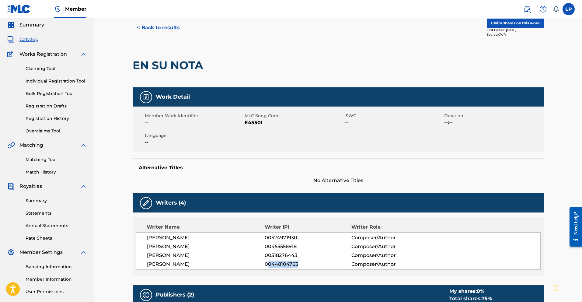
drag, startPoint x: 267, startPoint y: 266, endPoint x: 318, endPoint y: 267, distance: 50.5
click at [320, 259] on span "00448104763" at bounding box center [308, 263] width 86 height 7
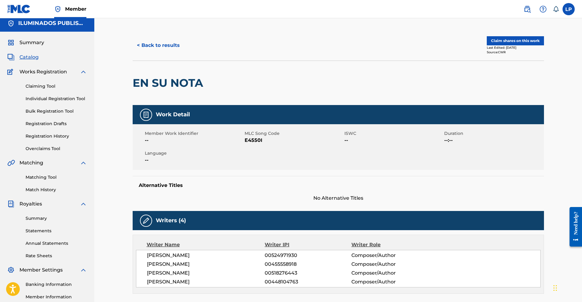
scroll to position [0, 0]
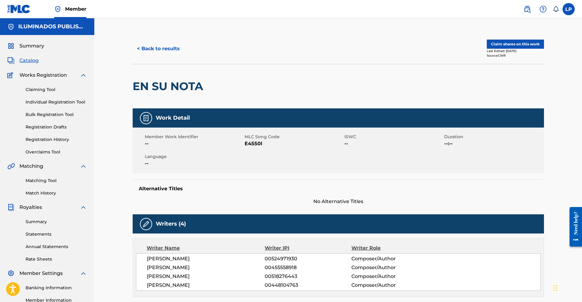
click at [48, 89] on link "Claiming Tool" at bounding box center [56, 89] width 61 height 6
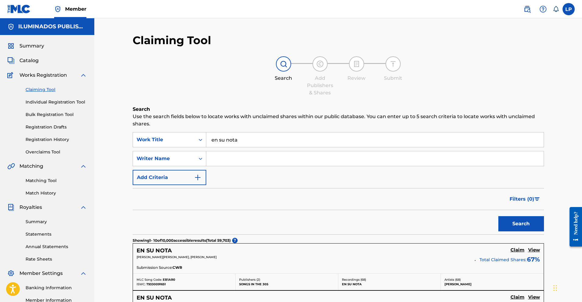
drag, startPoint x: 206, startPoint y: 136, endPoint x: 112, endPoint y: 132, distance: 94.4
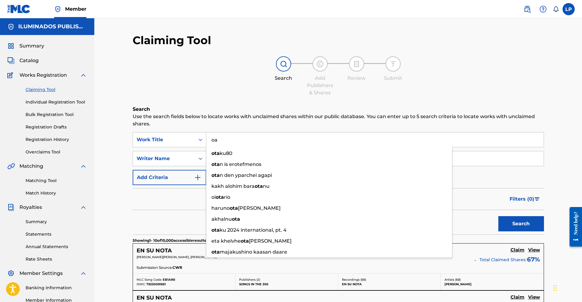
type input "a"
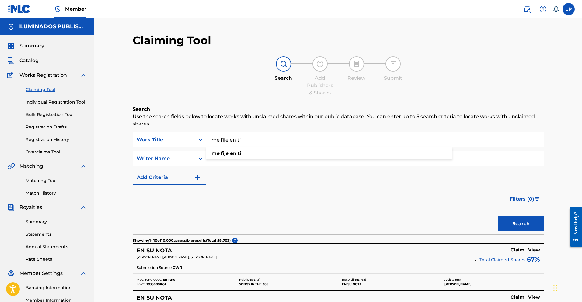
type input "me fije en ti"
click at [363, 216] on button "Search" at bounding box center [521, 223] width 46 height 15
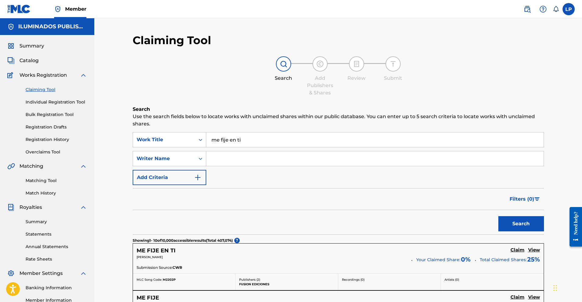
click at [253, 163] on input "Search Form" at bounding box center [374, 158] width 337 height 15
click at [363, 216] on button "Search" at bounding box center [521, 223] width 46 height 15
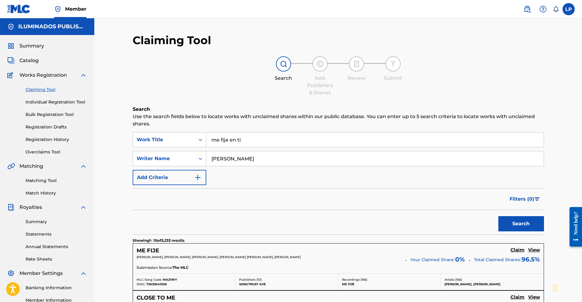
click at [245, 163] on input "[PERSON_NAME]" at bounding box center [374, 158] width 337 height 15
type input "[PERSON_NAME]"
click at [363, 216] on button "Search" at bounding box center [521, 223] width 46 height 15
